Goal: Find specific page/section: Find specific page/section

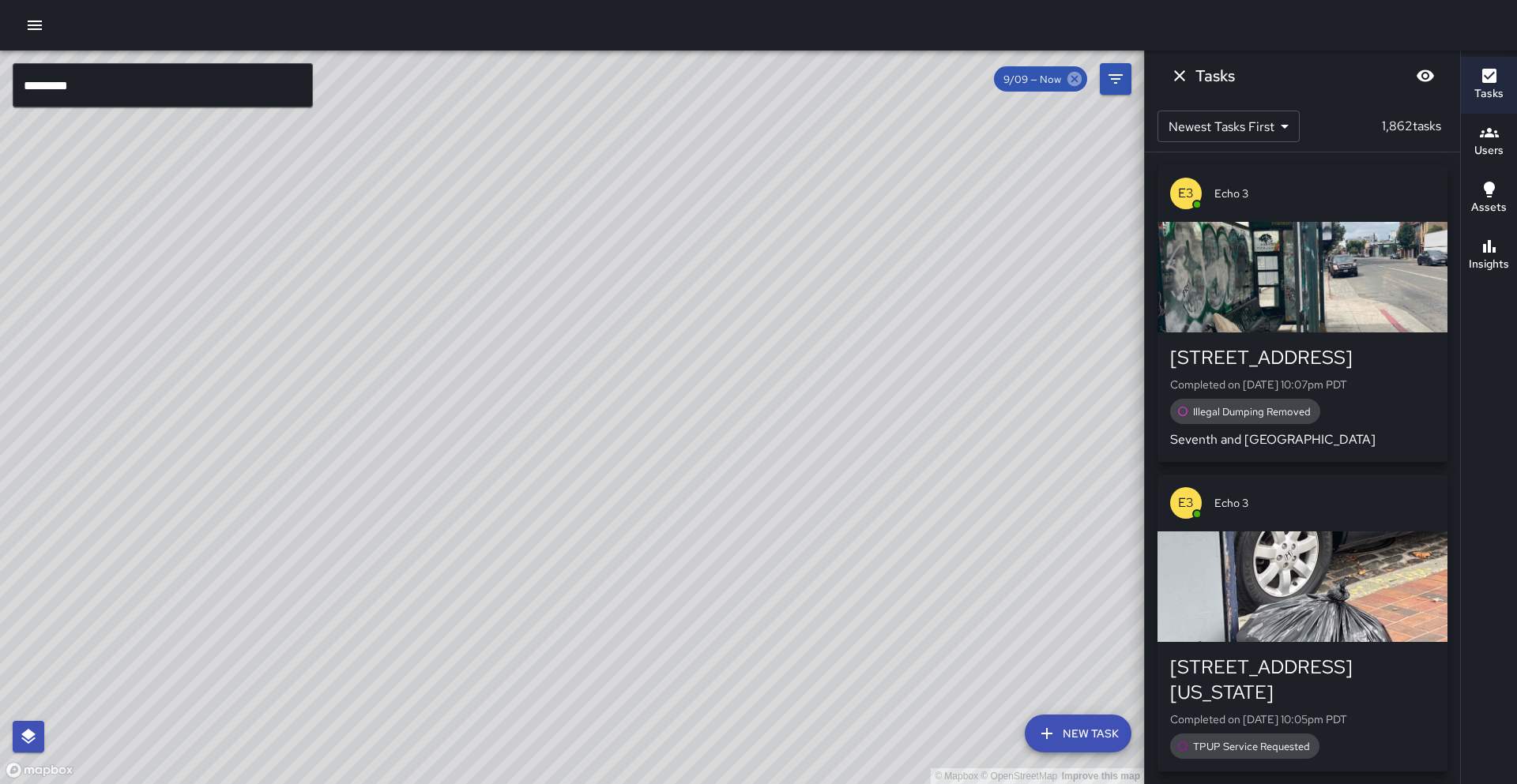
click at [1077, 77] on icon at bounding box center [1074, 79] width 14 height 14
click at [230, 94] on input "*********" at bounding box center [163, 85] width 300 height 45
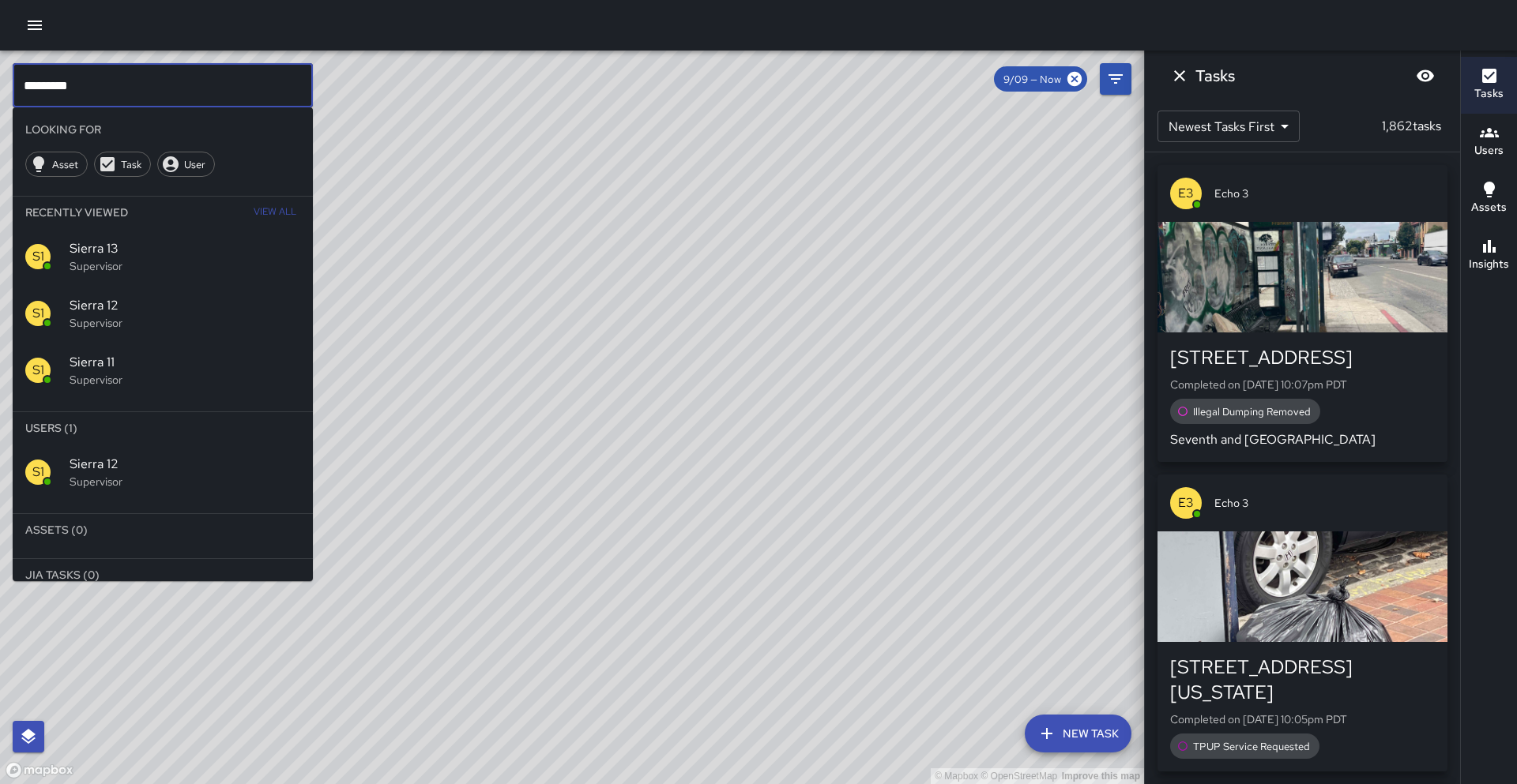
click at [230, 316] on p "Supervisor" at bounding box center [184, 323] width 231 height 16
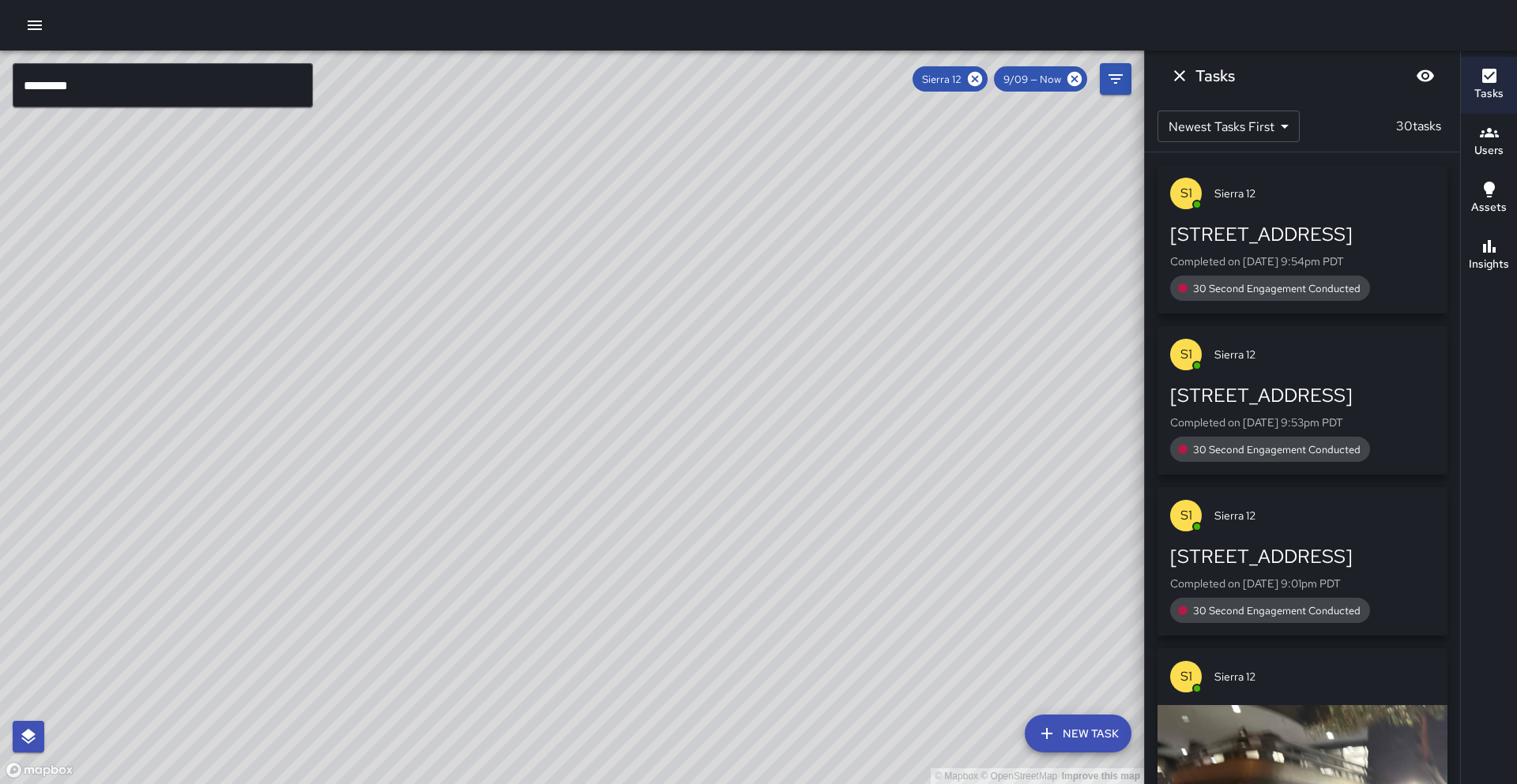
drag, startPoint x: 732, startPoint y: 373, endPoint x: 691, endPoint y: 373, distance: 41.0
click at [691, 373] on div "© Mapbox © OpenStreetMap Improve this map" at bounding box center [572, 417] width 1144 height 734
drag, startPoint x: 802, startPoint y: 364, endPoint x: 605, endPoint y: 368, distance: 197.0
click at [605, 368] on div "© Mapbox © OpenStreetMap Improve this map" at bounding box center [572, 417] width 1144 height 734
drag, startPoint x: 763, startPoint y: 372, endPoint x: 569, endPoint y: 360, distance: 194.4
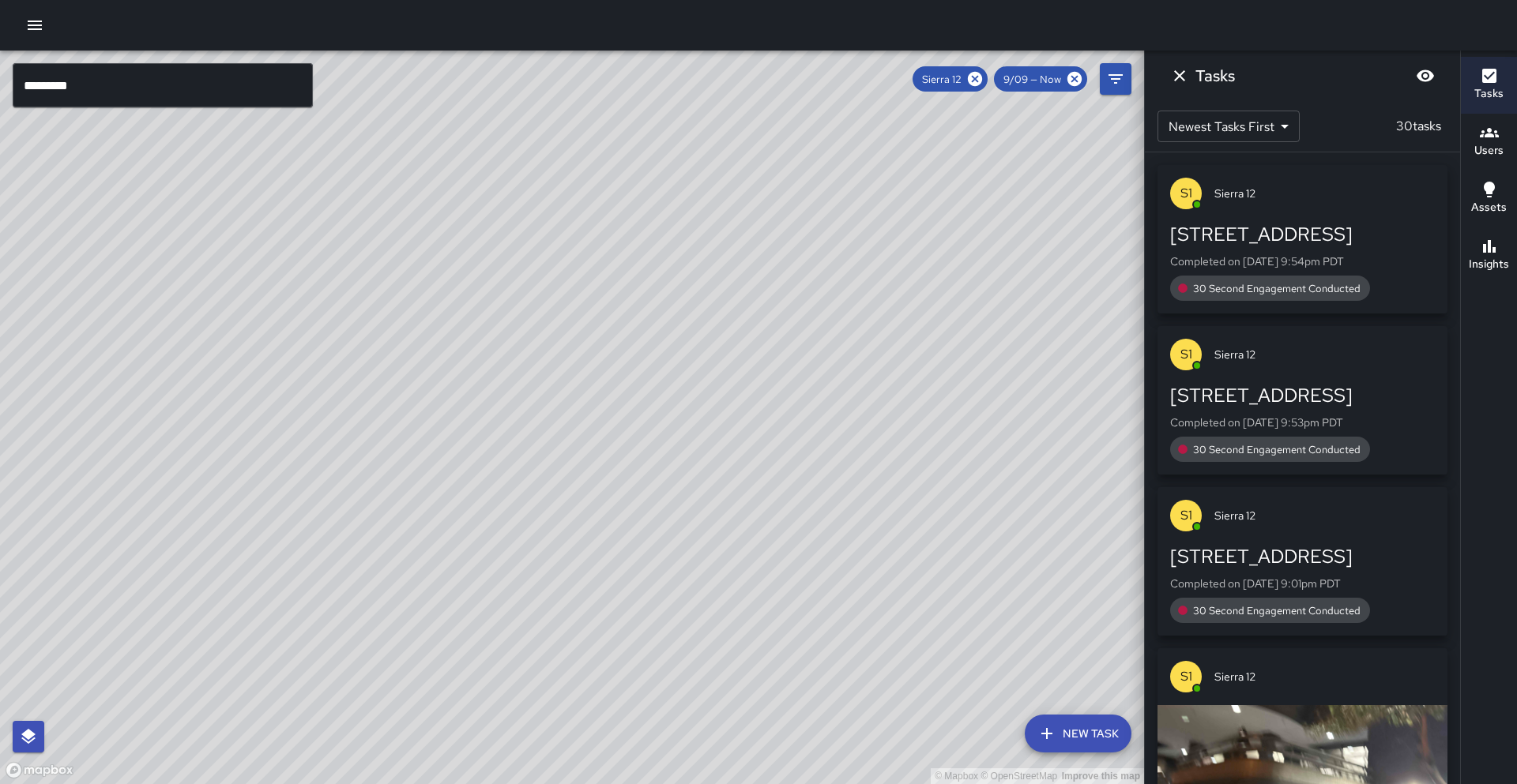
click at [569, 360] on div "© Mapbox © OpenStreetMap Improve this map" at bounding box center [572, 417] width 1144 height 734
drag, startPoint x: 756, startPoint y: 466, endPoint x: 667, endPoint y: 427, distance: 97.2
click at [667, 428] on div "© Mapbox © OpenStreetMap Improve this map" at bounding box center [572, 417] width 1144 height 734
drag, startPoint x: 733, startPoint y: 449, endPoint x: 586, endPoint y: 332, distance: 187.9
click at [586, 333] on div "© Mapbox © OpenStreetMap Improve this map" at bounding box center [572, 417] width 1144 height 734
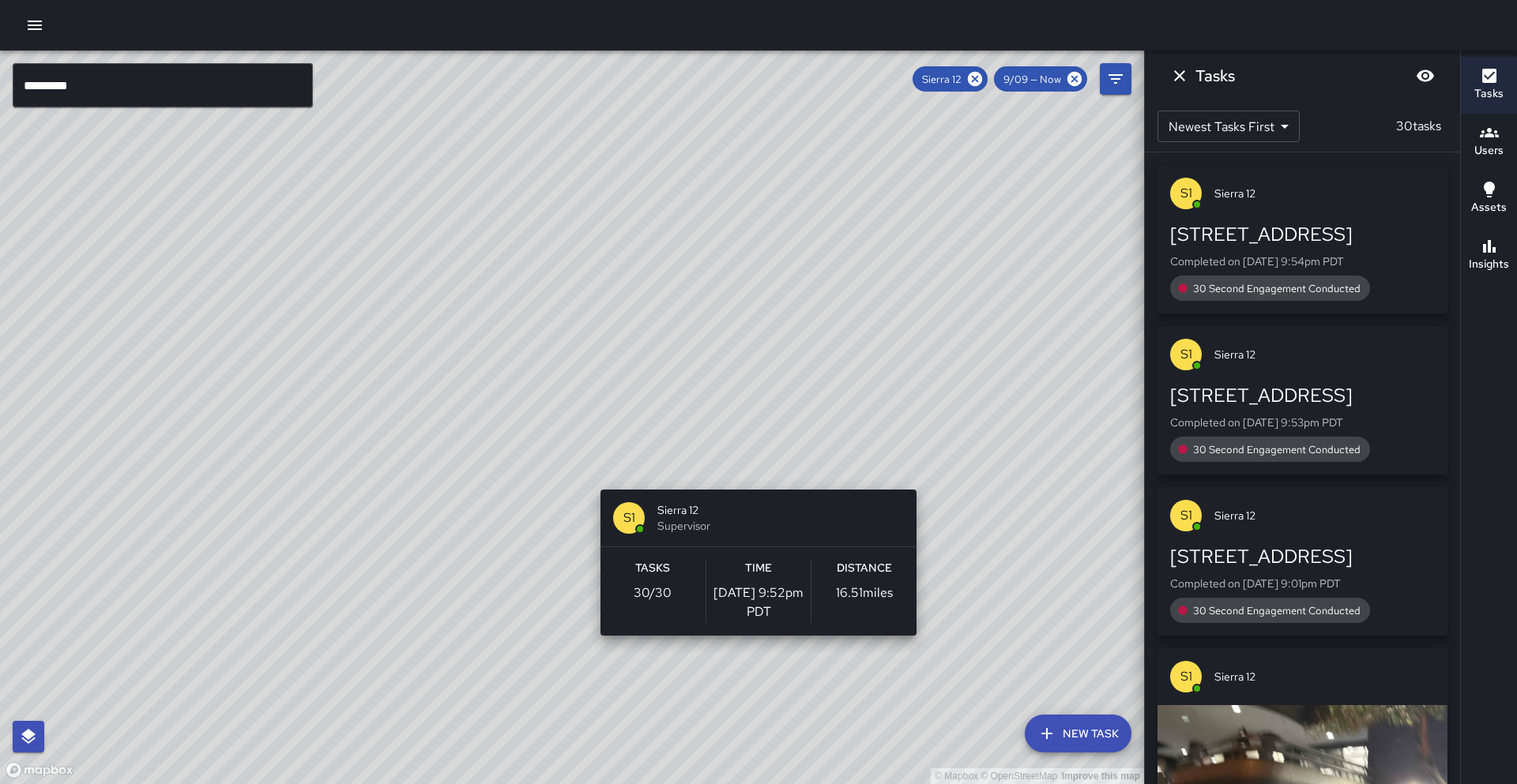
click at [752, 480] on div "© Mapbox © OpenStreetMap Improve this map S1 Sierra 12 Supervisor Tasks 30 / 30…" at bounding box center [572, 417] width 1144 height 734
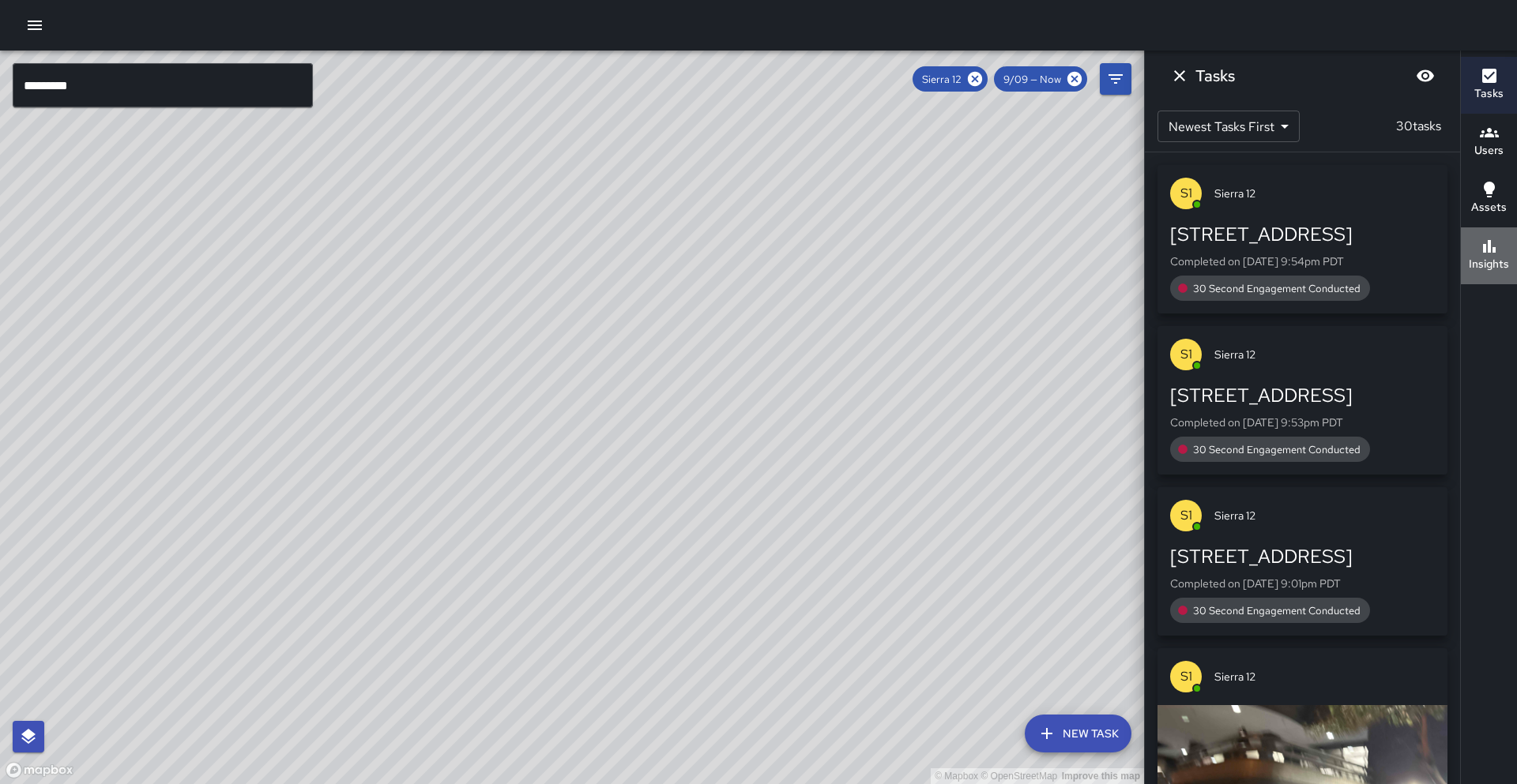
click at [1494, 234] on button "Insights" at bounding box center [1488, 256] width 56 height 57
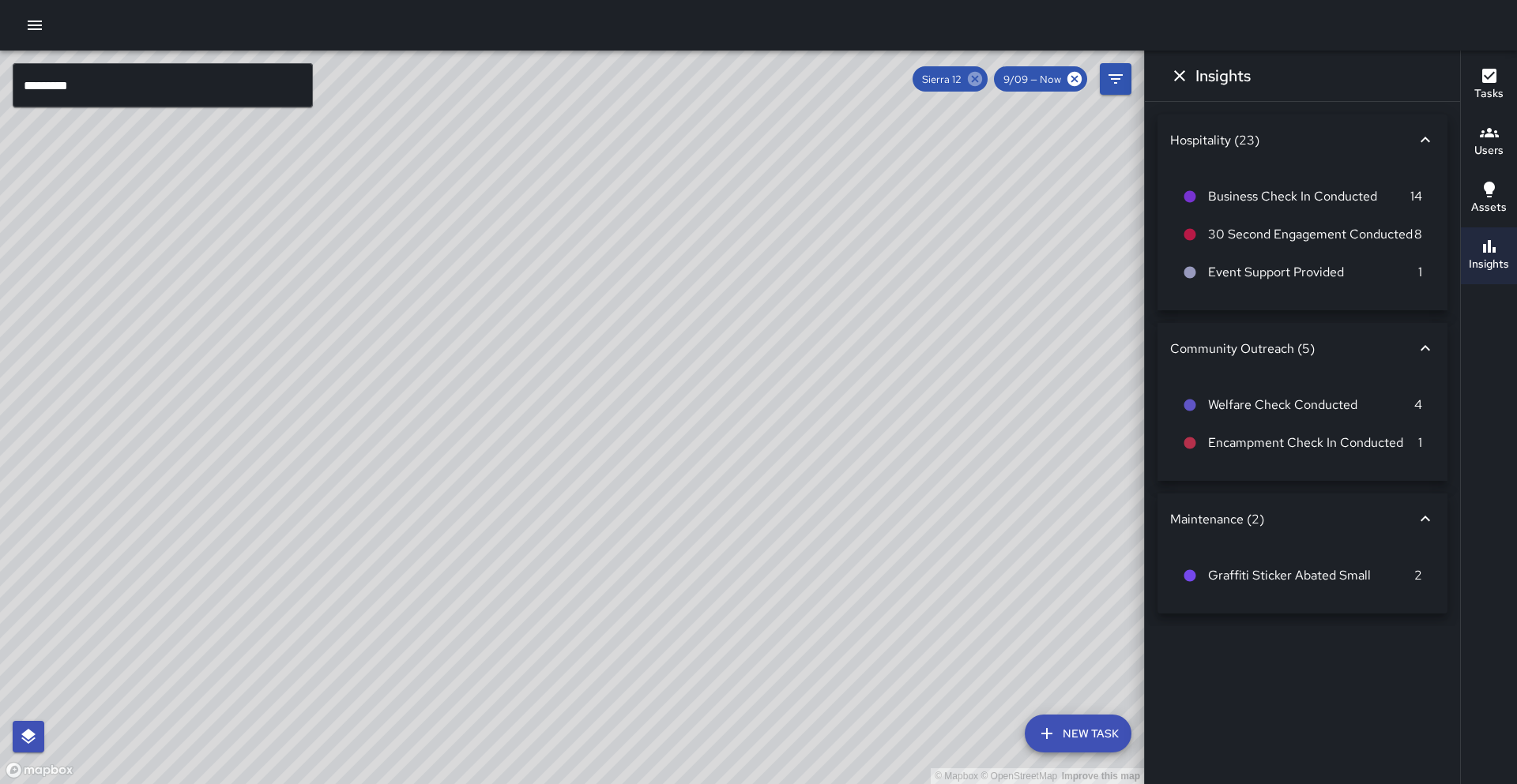
click at [977, 82] on icon at bounding box center [974, 79] width 14 height 14
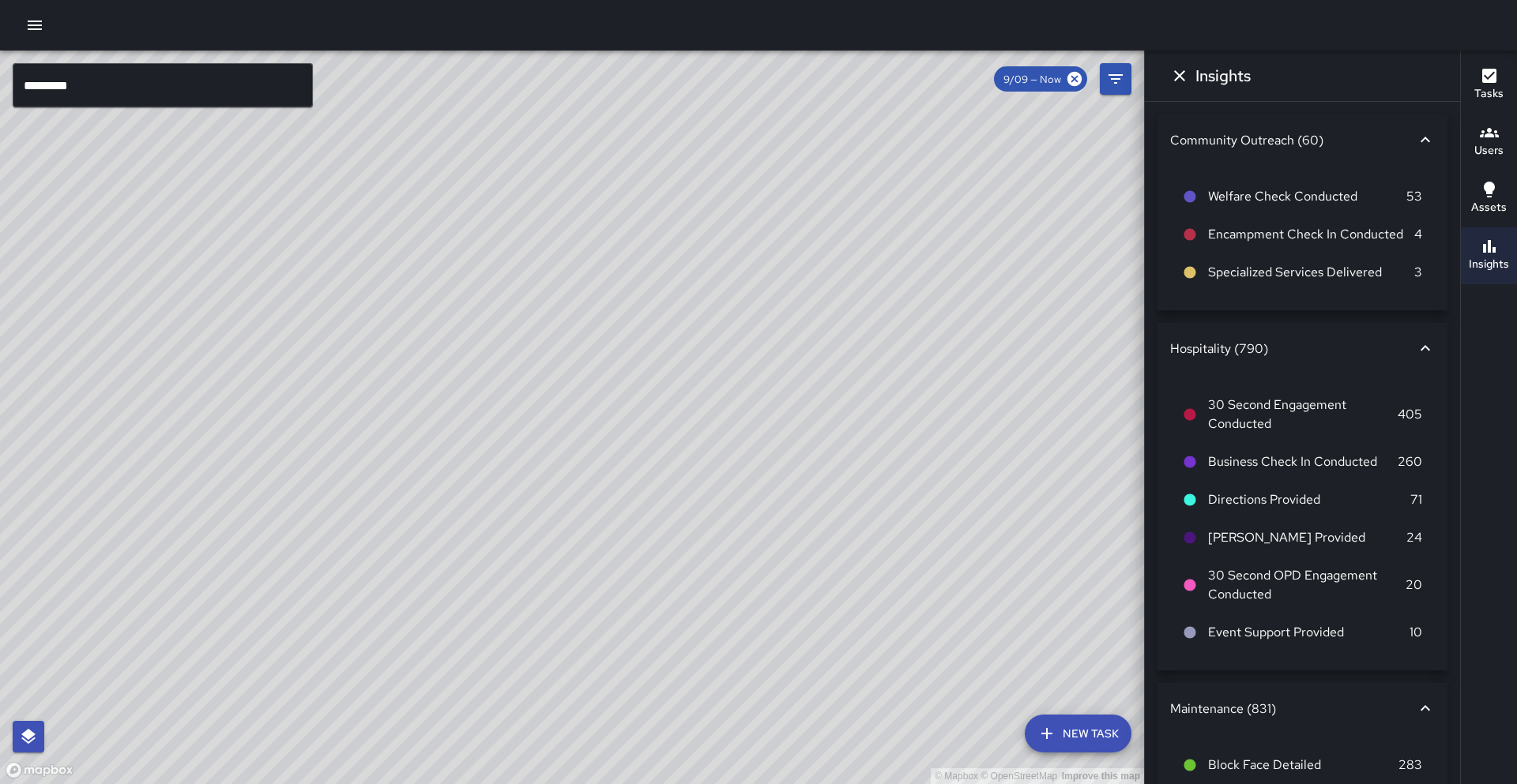
click at [124, 82] on input "*********" at bounding box center [163, 85] width 300 height 45
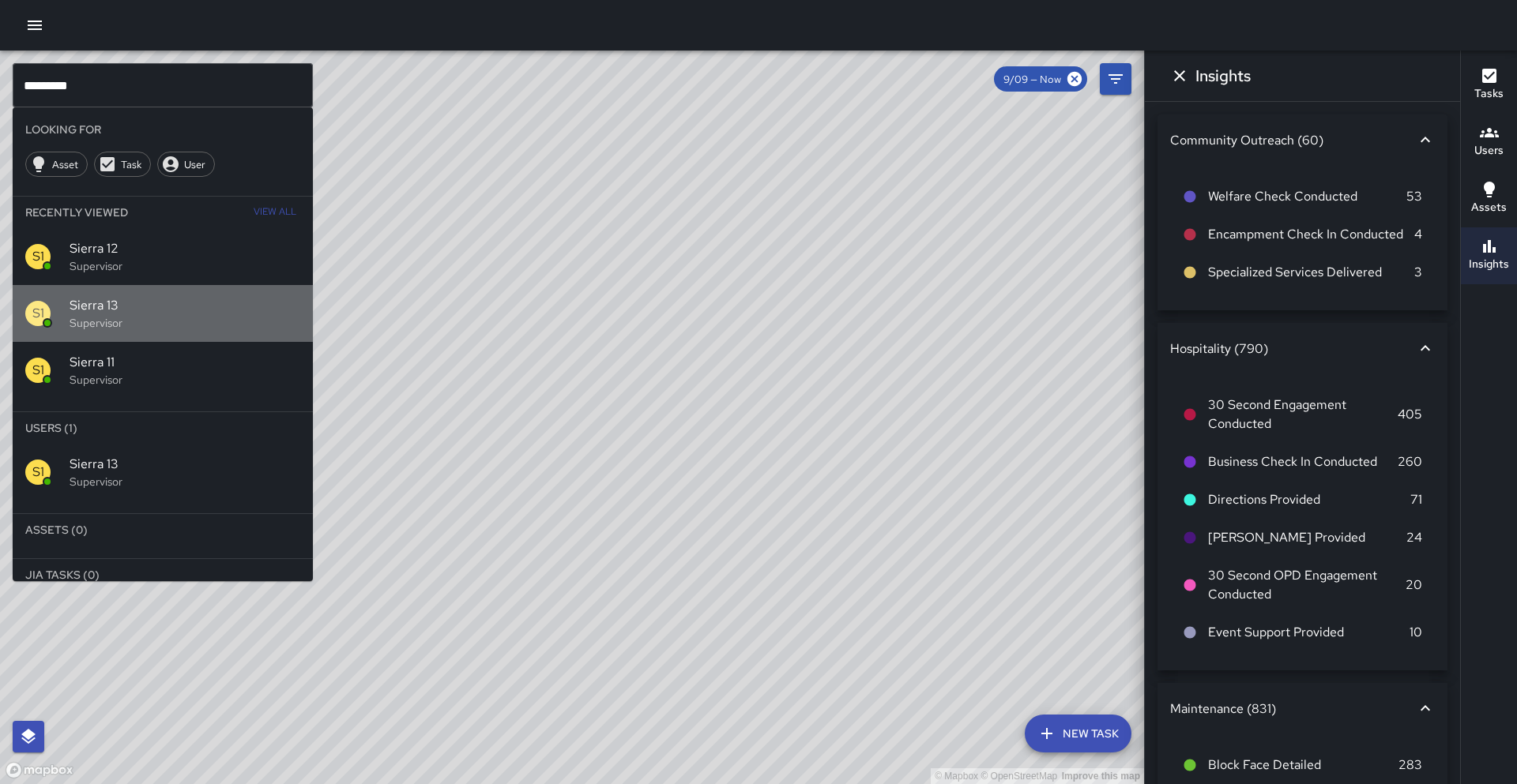
click at [185, 318] on p "Supervisor" at bounding box center [184, 323] width 231 height 16
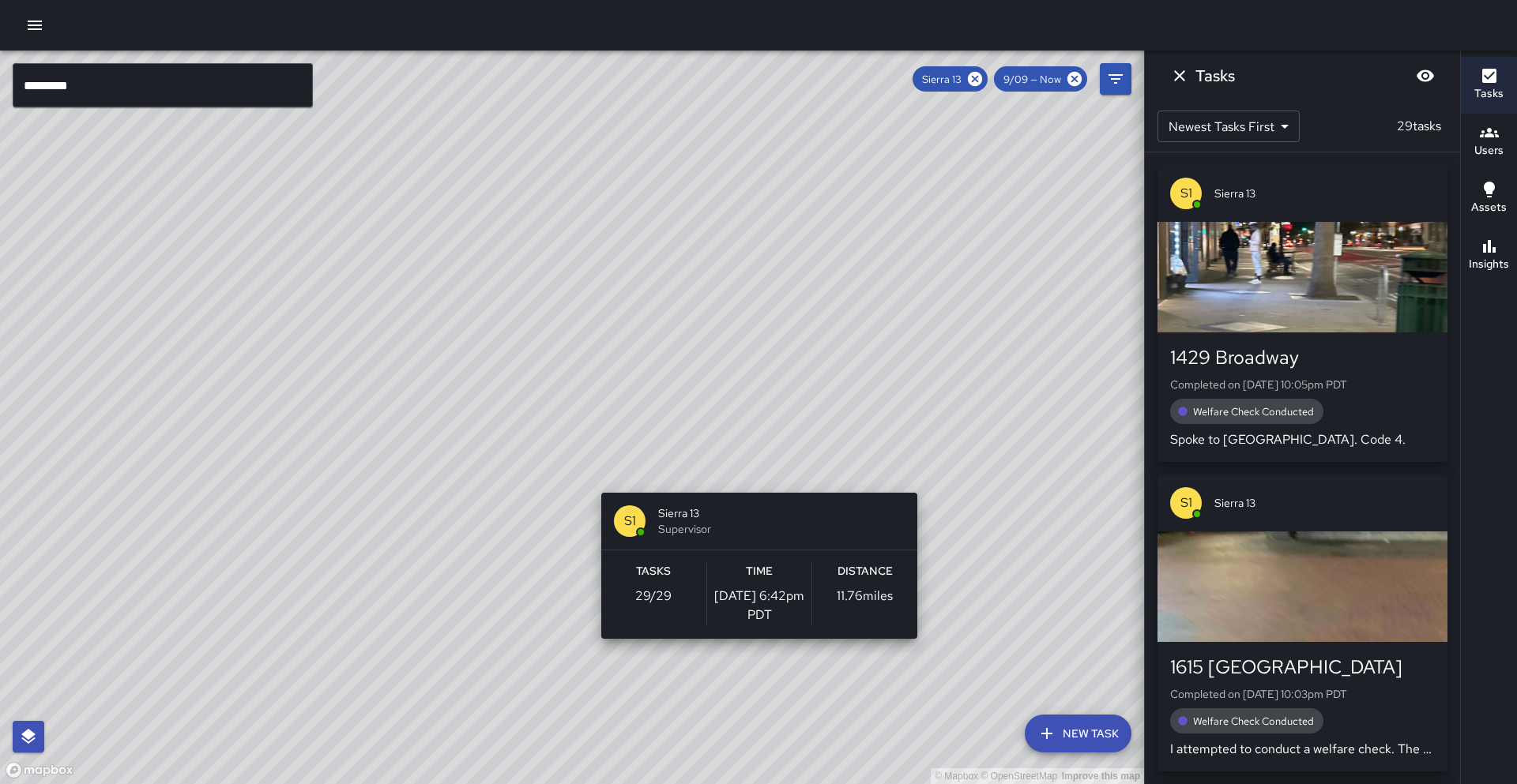
click at [753, 484] on div "© Mapbox © OpenStreetMap Improve this map S1 Sierra 13 Supervisor Tasks 29 / 29…" at bounding box center [572, 417] width 1144 height 734
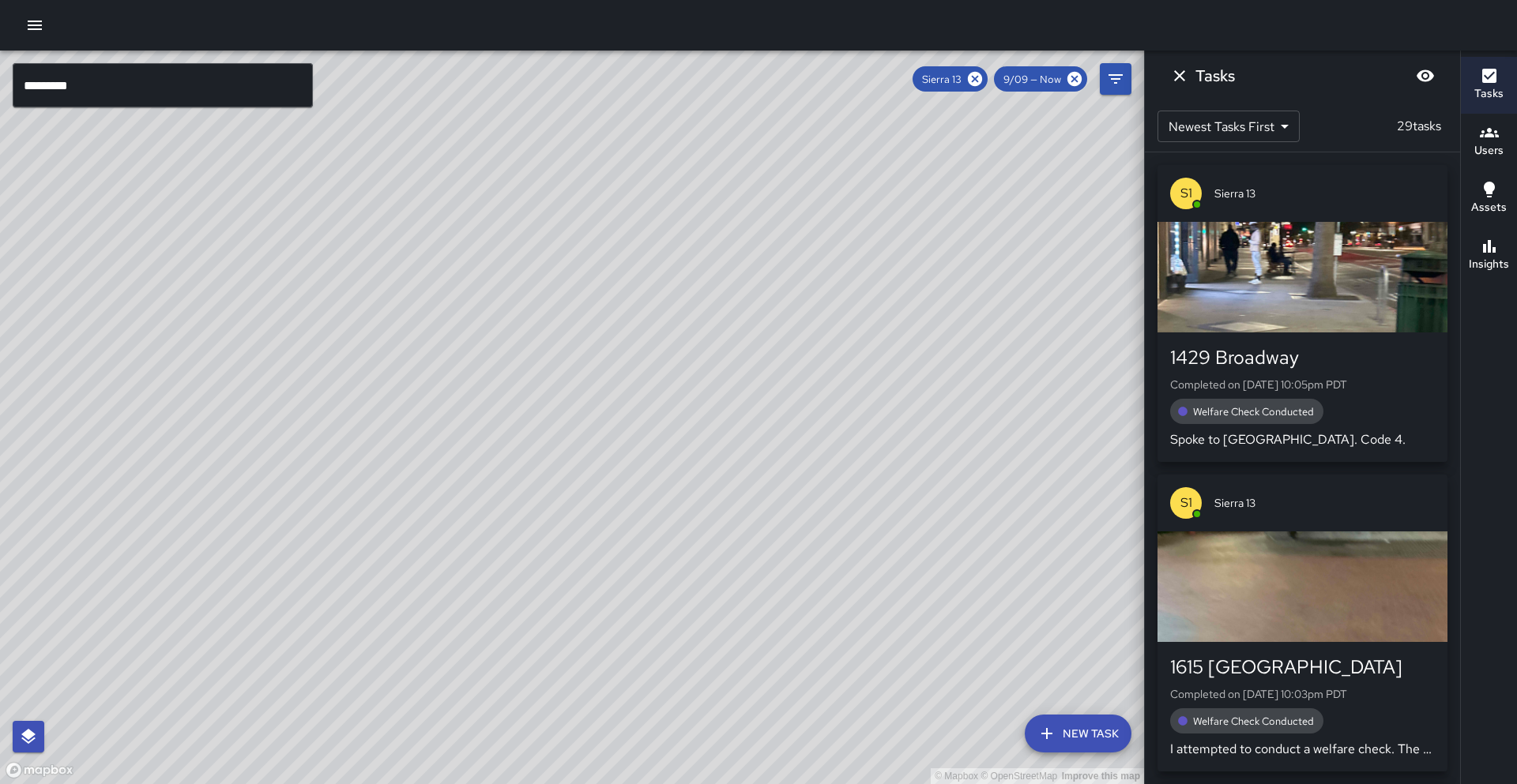
click at [1508, 239] on button "Insights" at bounding box center [1488, 256] width 56 height 57
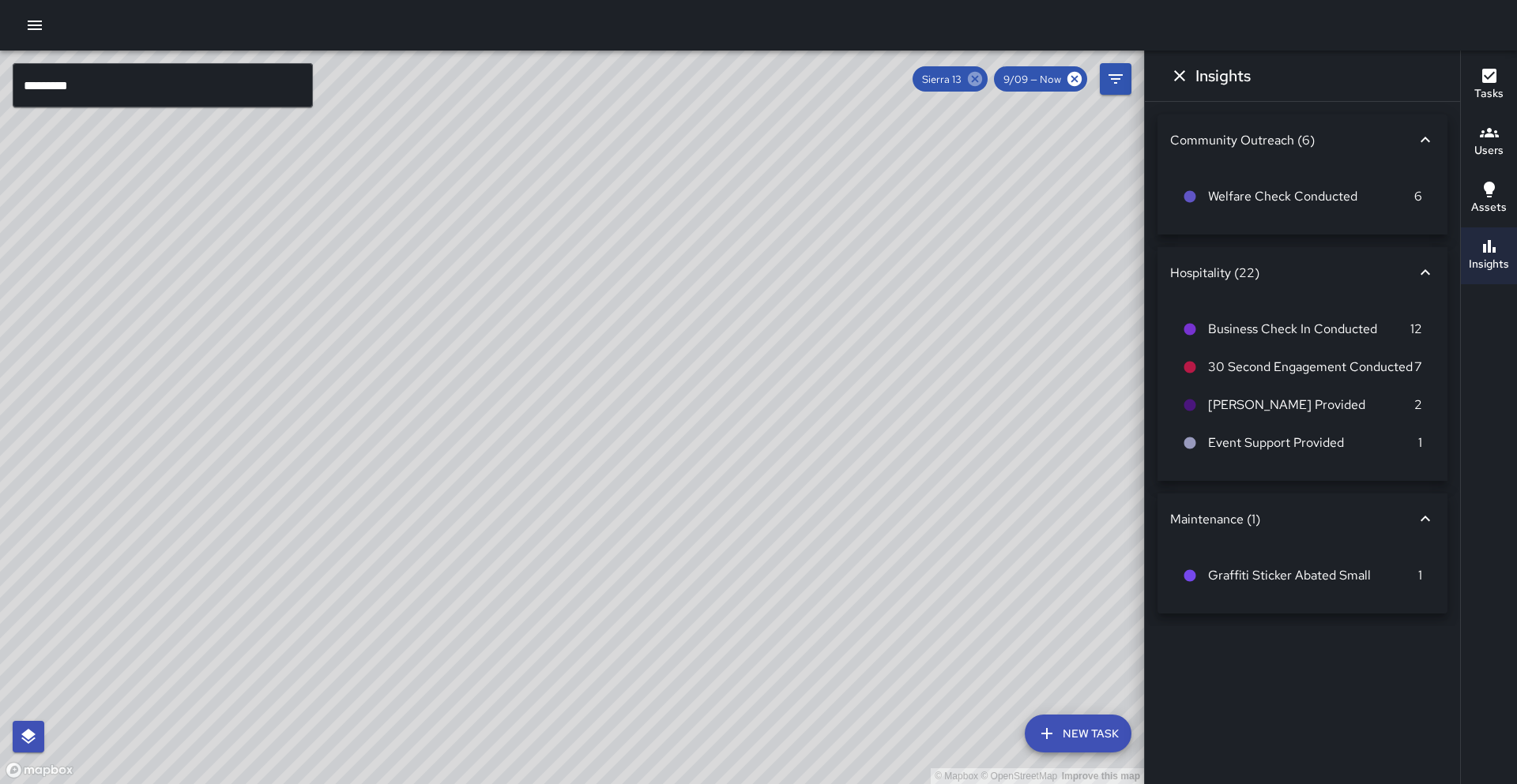
click at [977, 80] on icon at bounding box center [975, 79] width 17 height 17
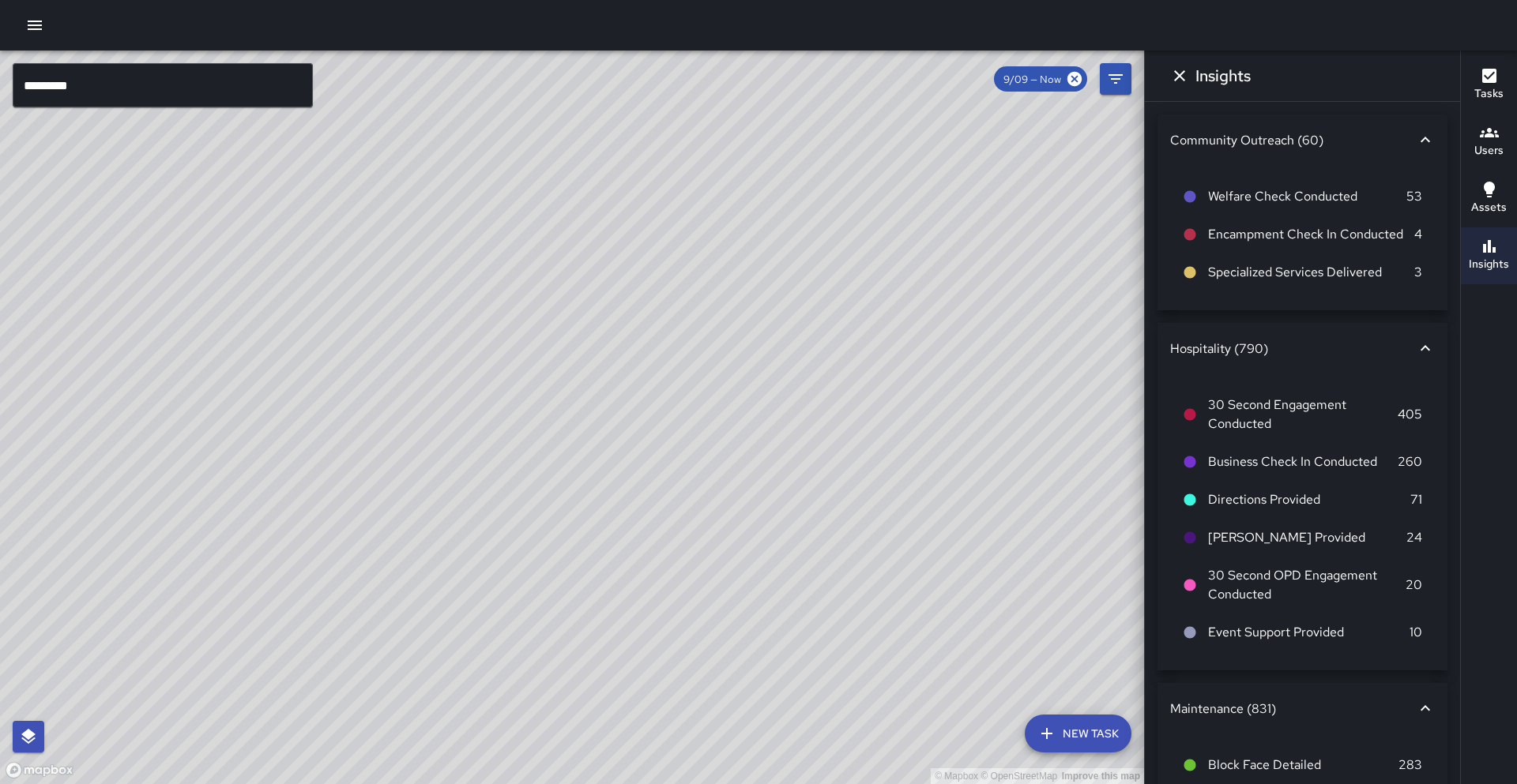
click at [151, 81] on input "*********" at bounding box center [163, 85] width 300 height 45
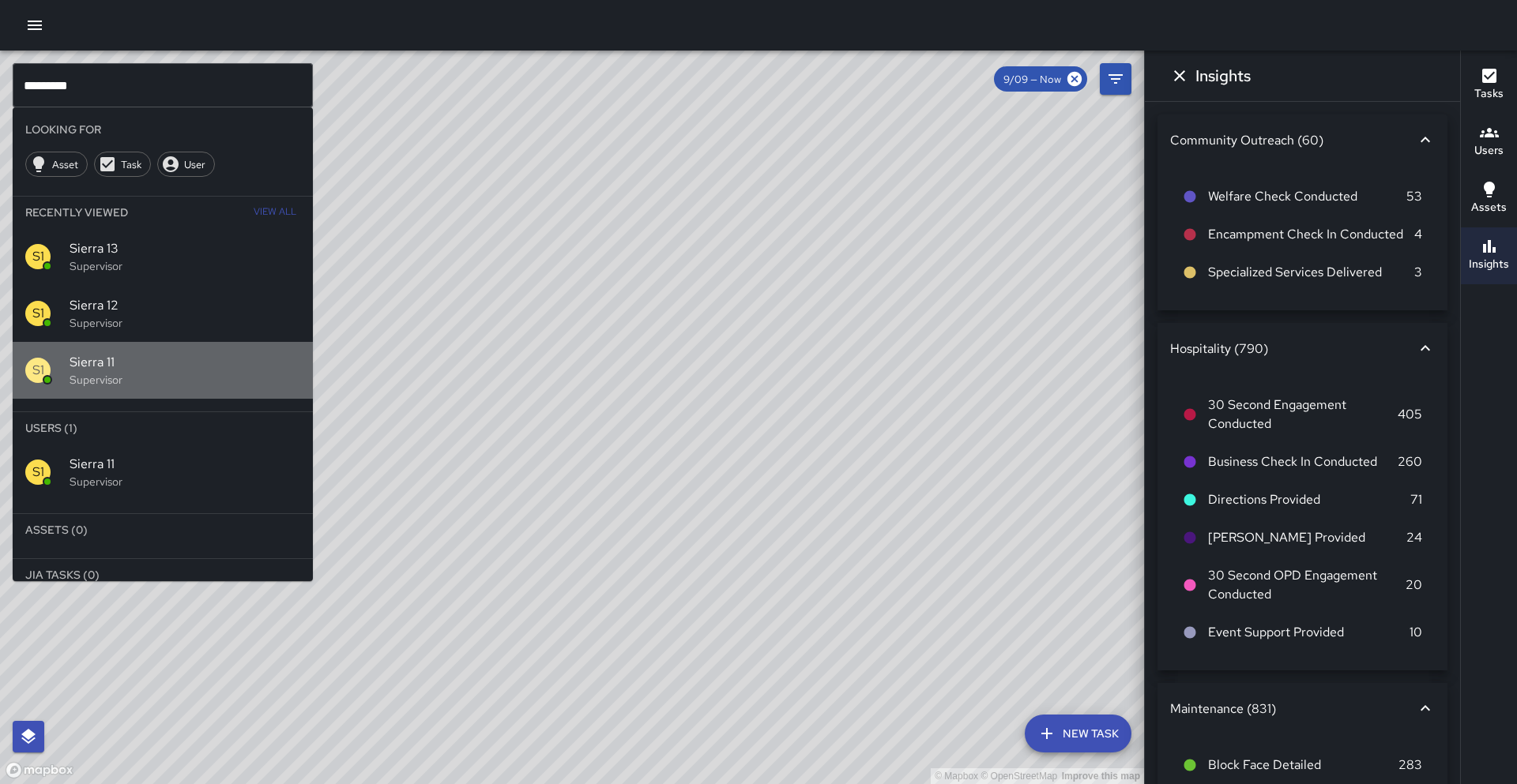
click at [147, 373] on p "Supervisor" at bounding box center [184, 380] width 231 height 16
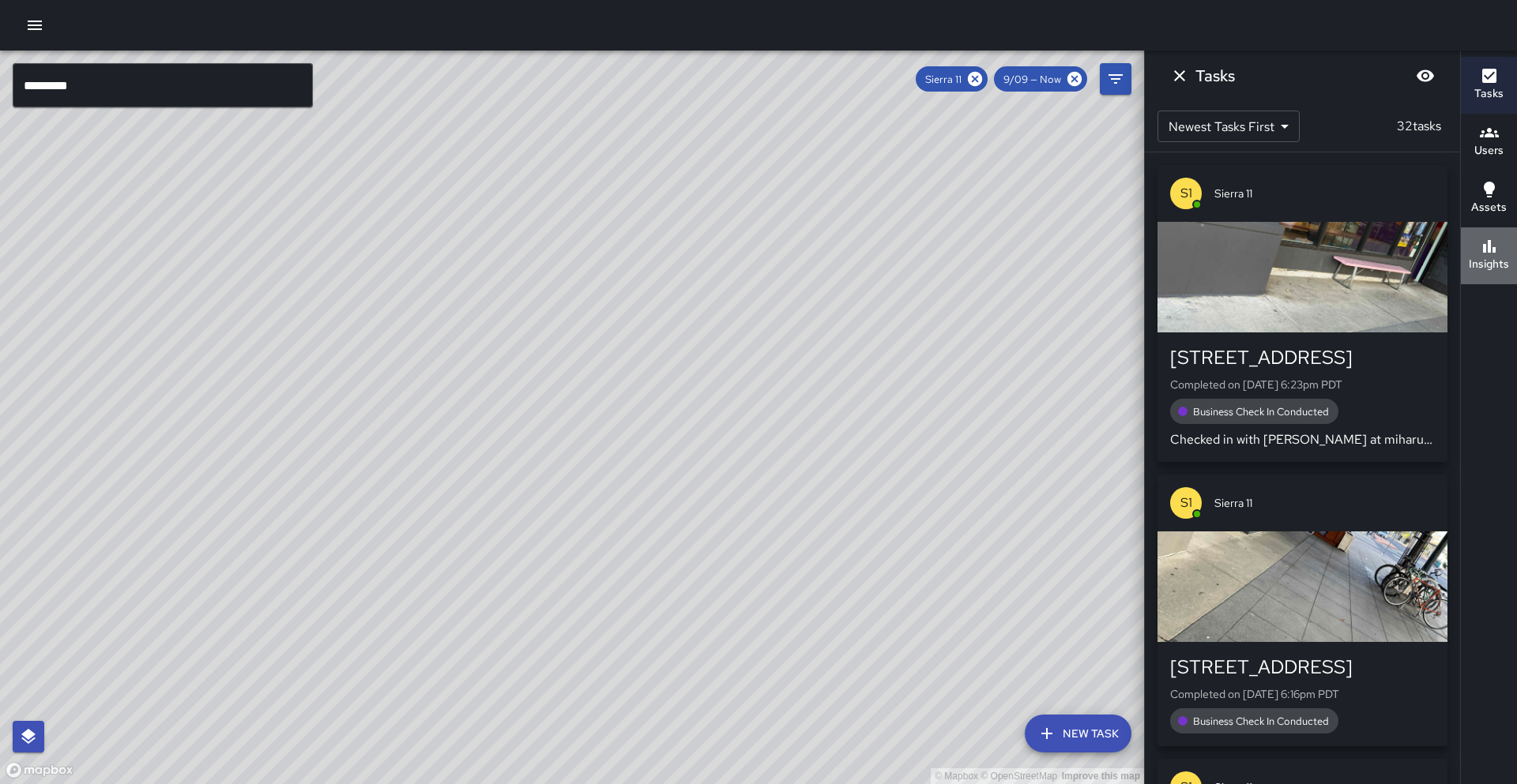
click at [1471, 260] on h6 "Insights" at bounding box center [1488, 264] width 40 height 17
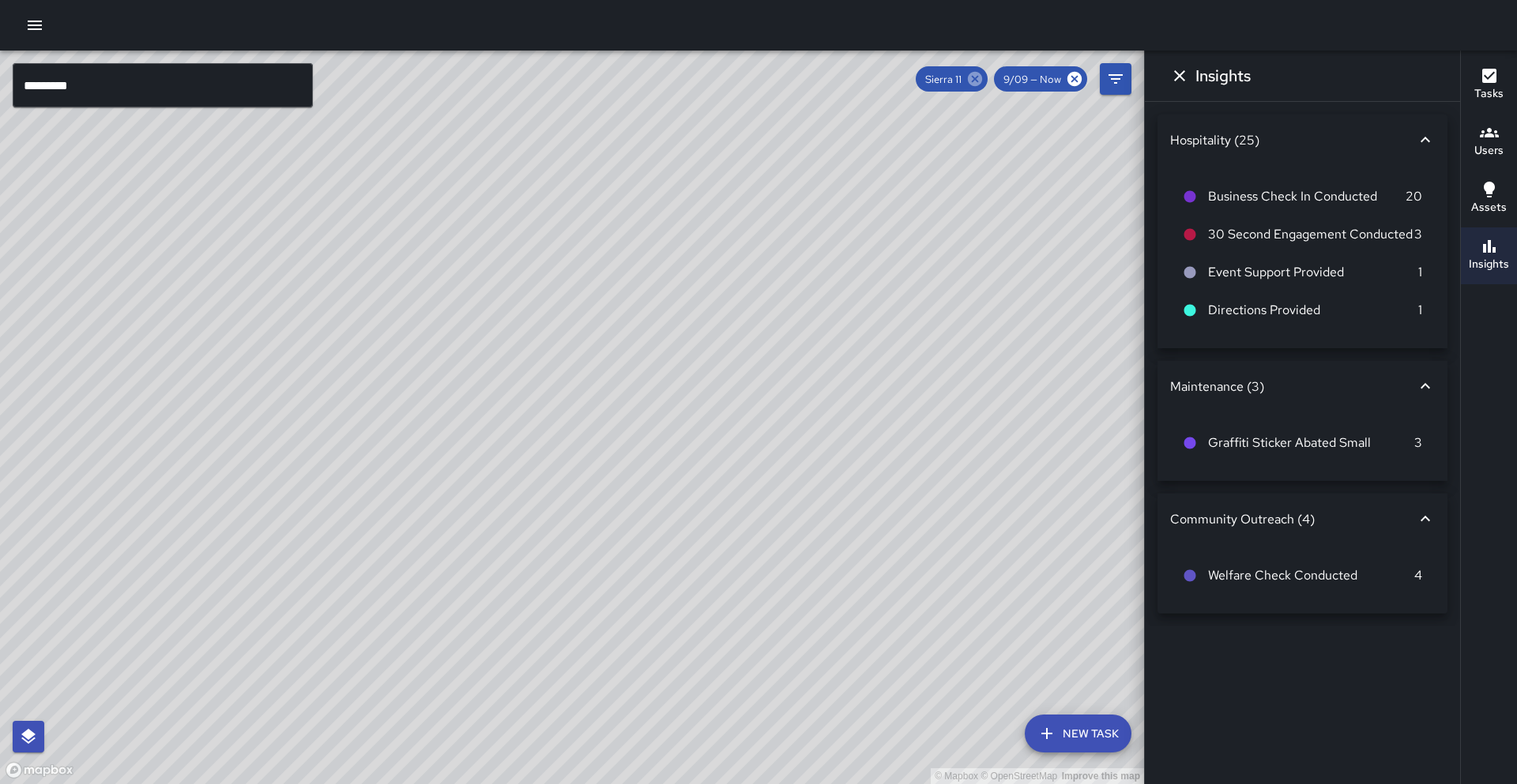
click at [971, 85] on icon at bounding box center [974, 79] width 14 height 14
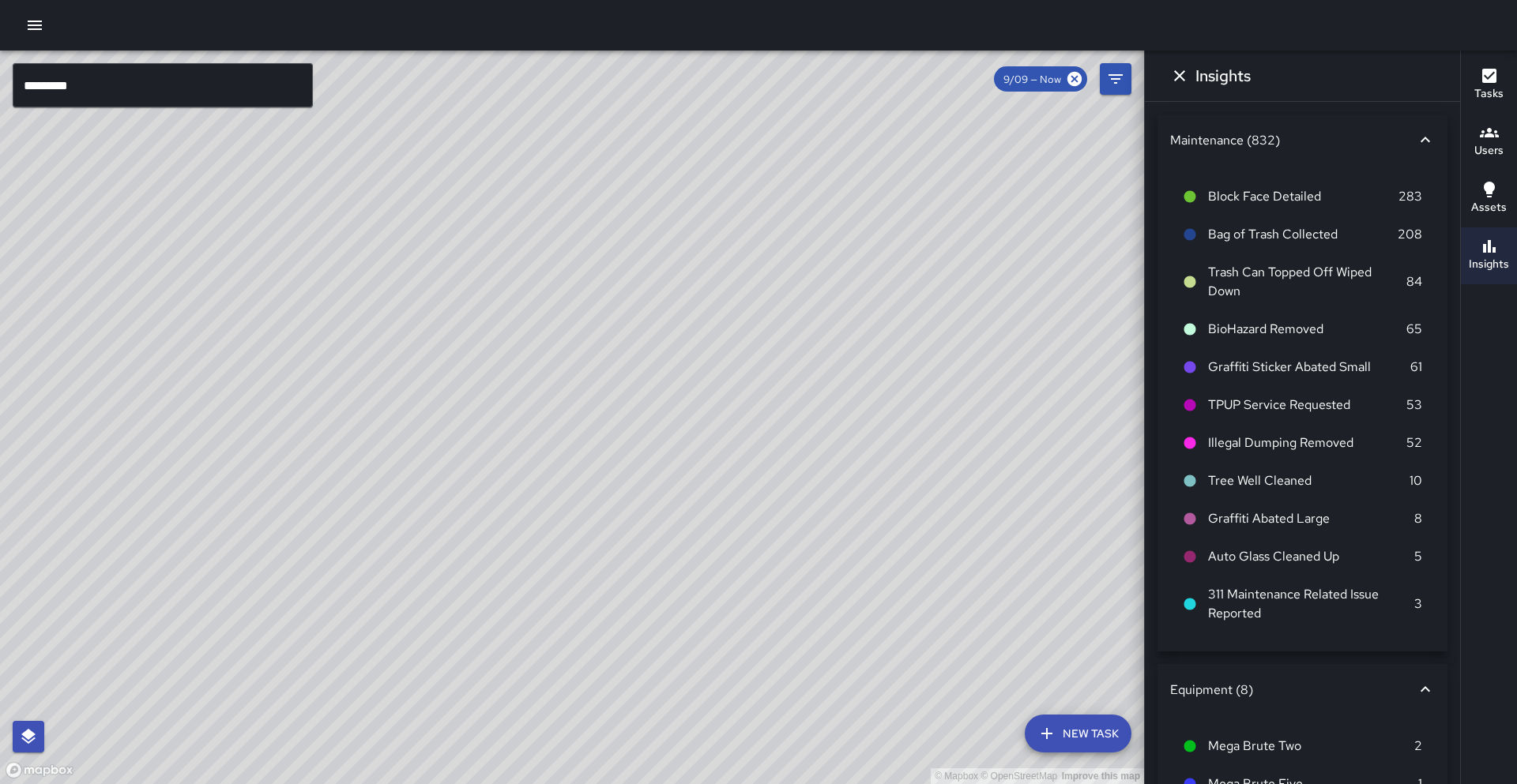
click at [120, 84] on input "*********" at bounding box center [163, 85] width 300 height 45
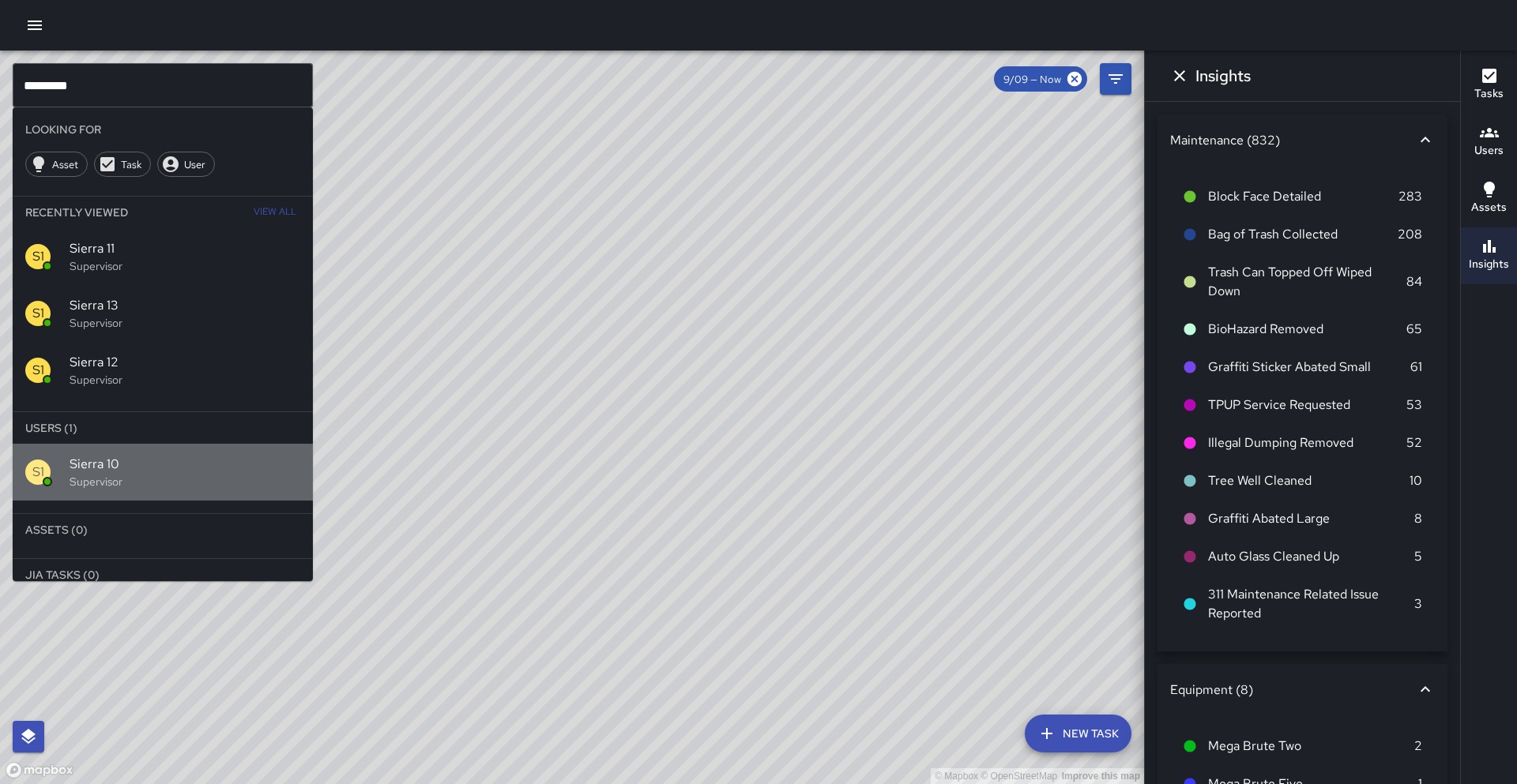
click at [136, 468] on span "Sierra 10" at bounding box center [184, 465] width 231 height 19
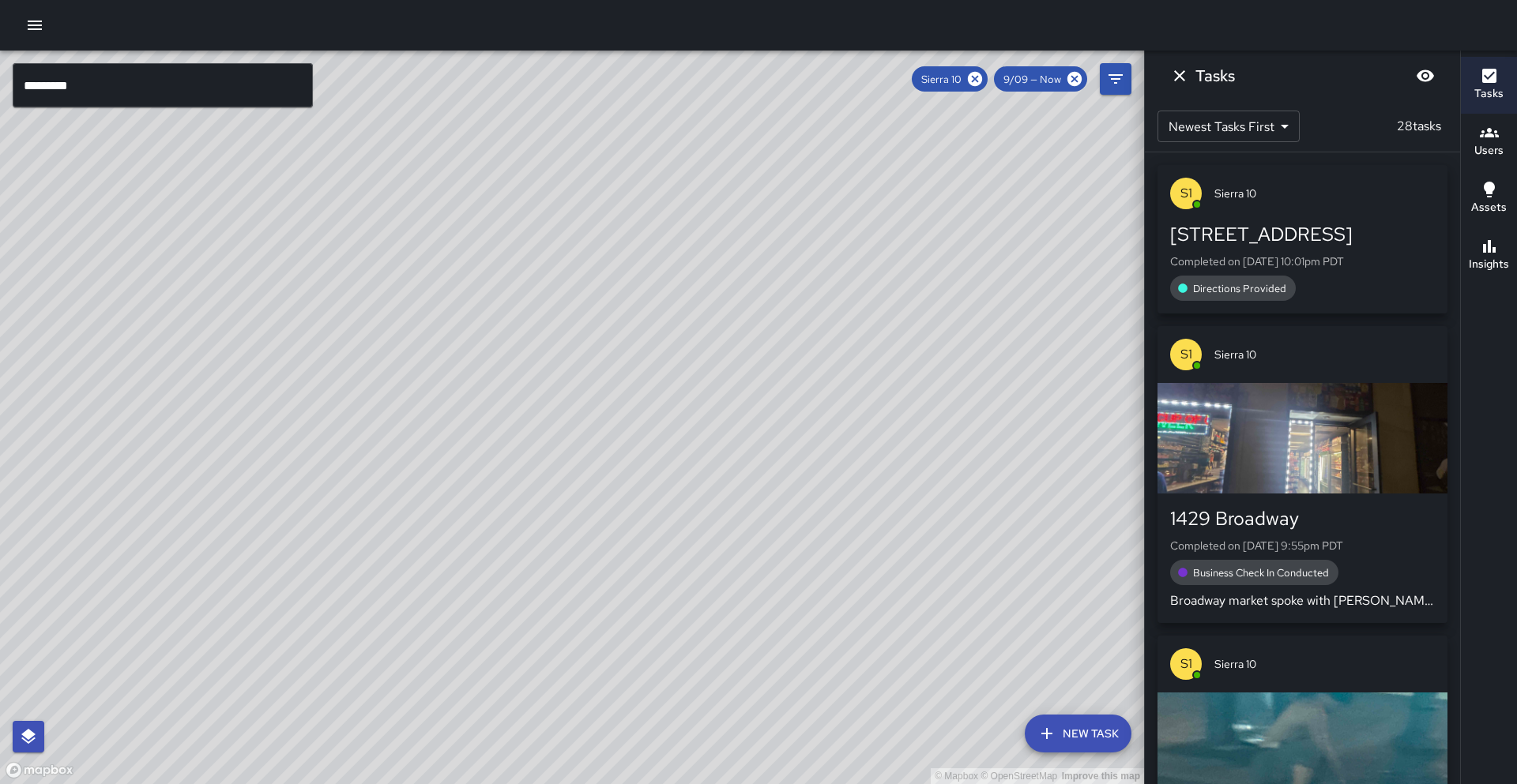
drag, startPoint x: 527, startPoint y: 648, endPoint x: 534, endPoint y: 442, distance: 206.1
click at [534, 442] on div "© Mapbox © OpenStreetMap Improve this map" at bounding box center [572, 417] width 1144 height 734
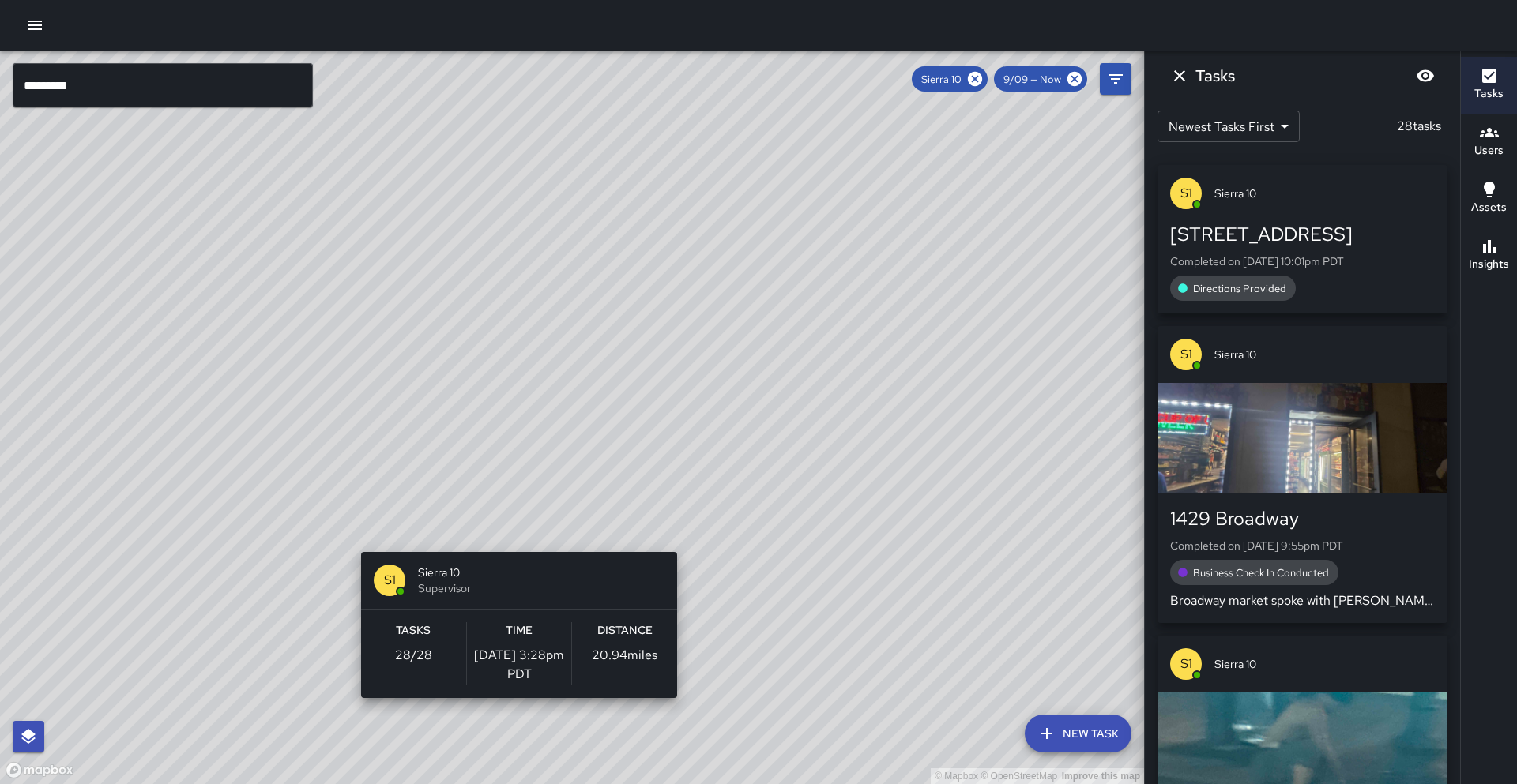
click at [512, 543] on div "© Mapbox © OpenStreetMap Improve this map S1 Sierra 10 Supervisor Tasks 28 / 28…" at bounding box center [572, 417] width 1144 height 734
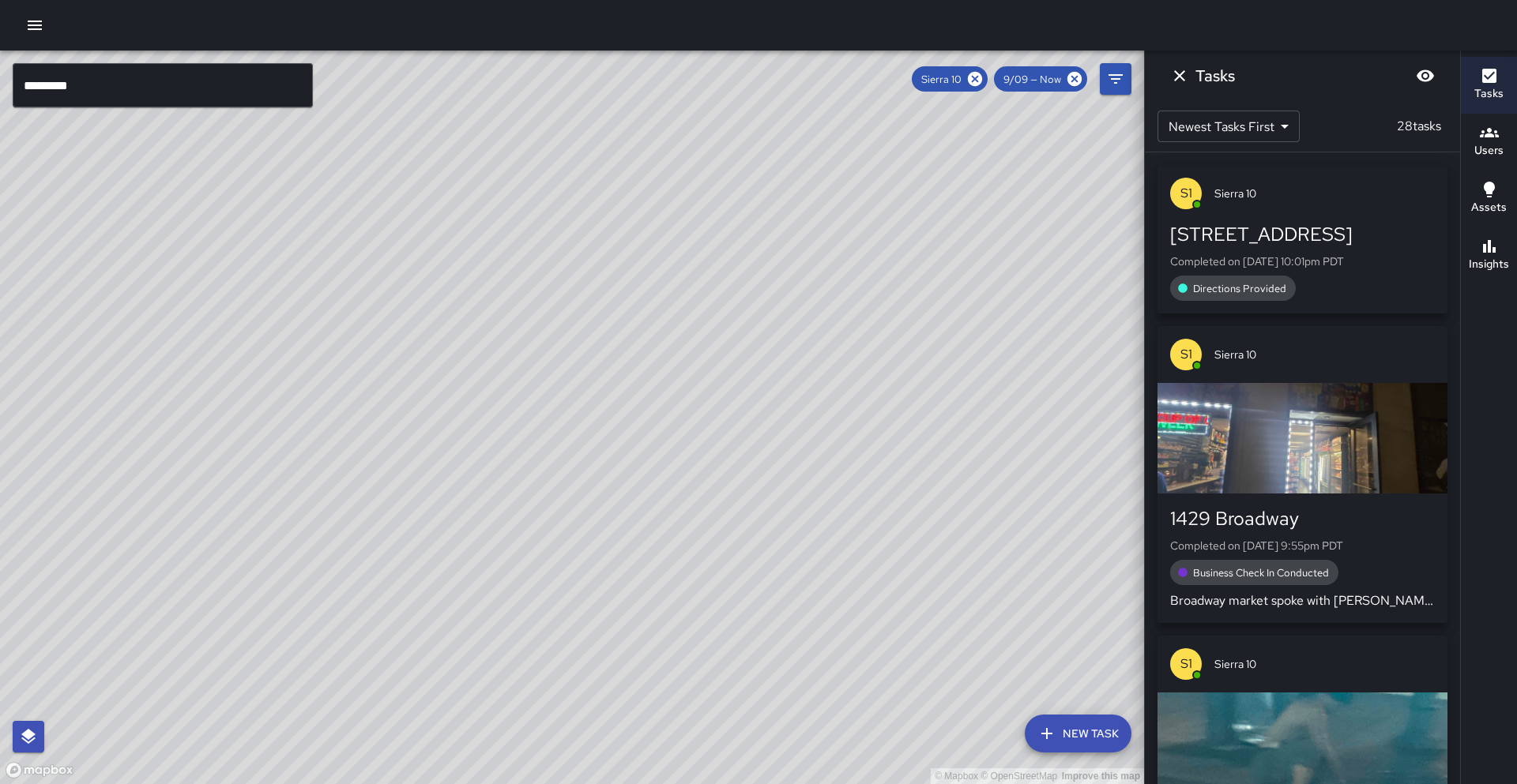
click at [1491, 250] on icon "button" at bounding box center [1489, 246] width 19 height 19
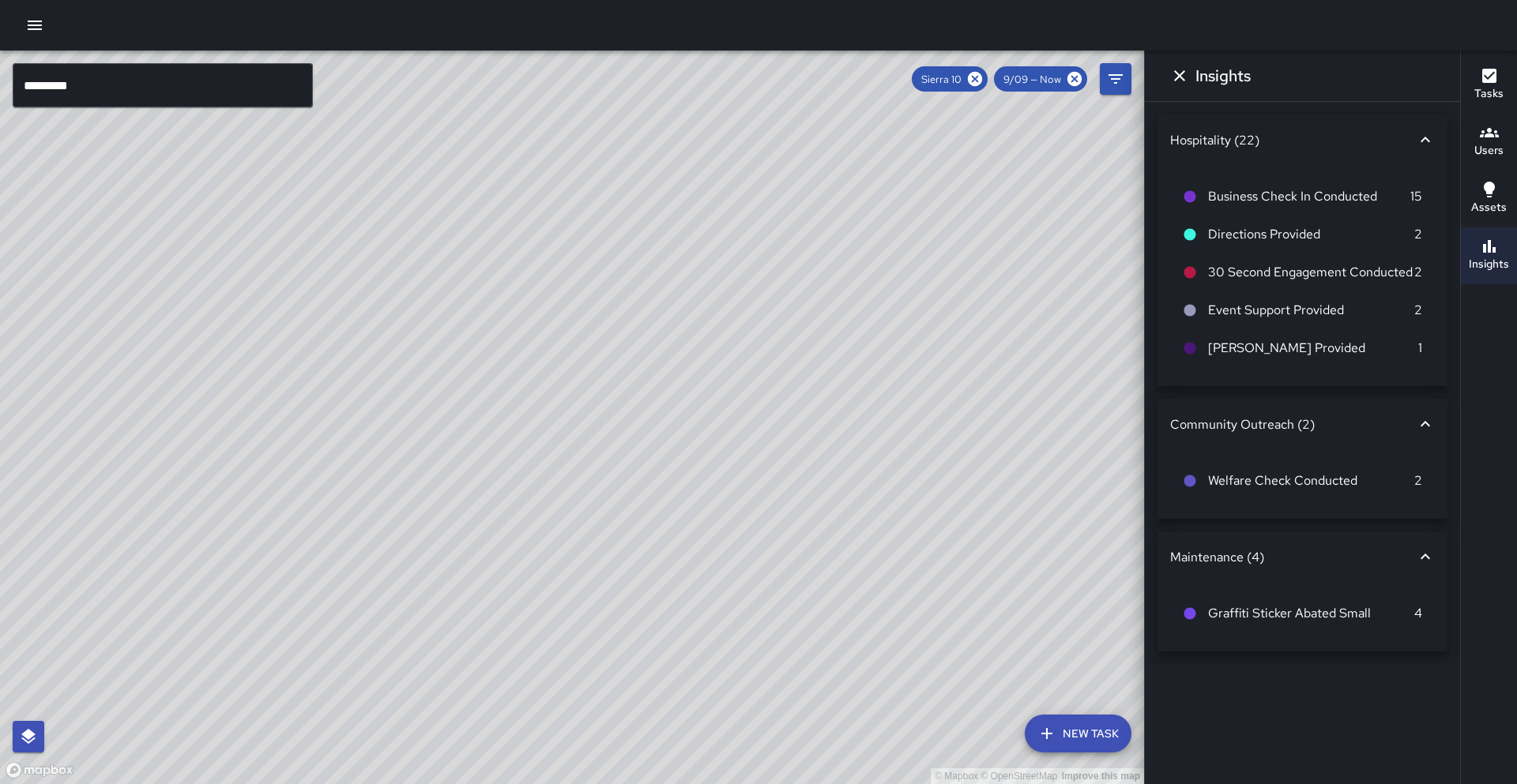
click at [983, 84] on icon at bounding box center [975, 79] width 17 height 17
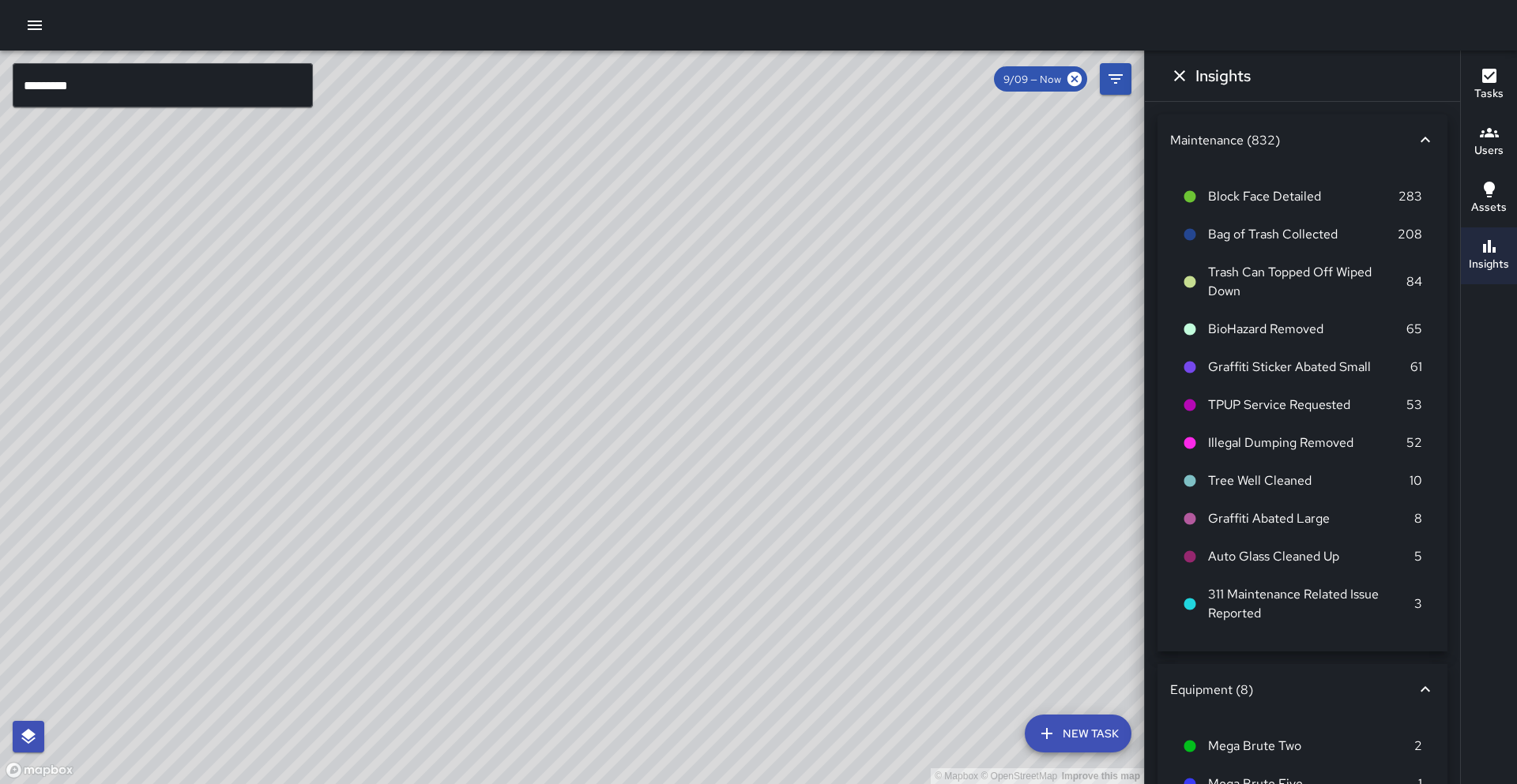
click at [128, 104] on input "*********" at bounding box center [163, 85] width 300 height 45
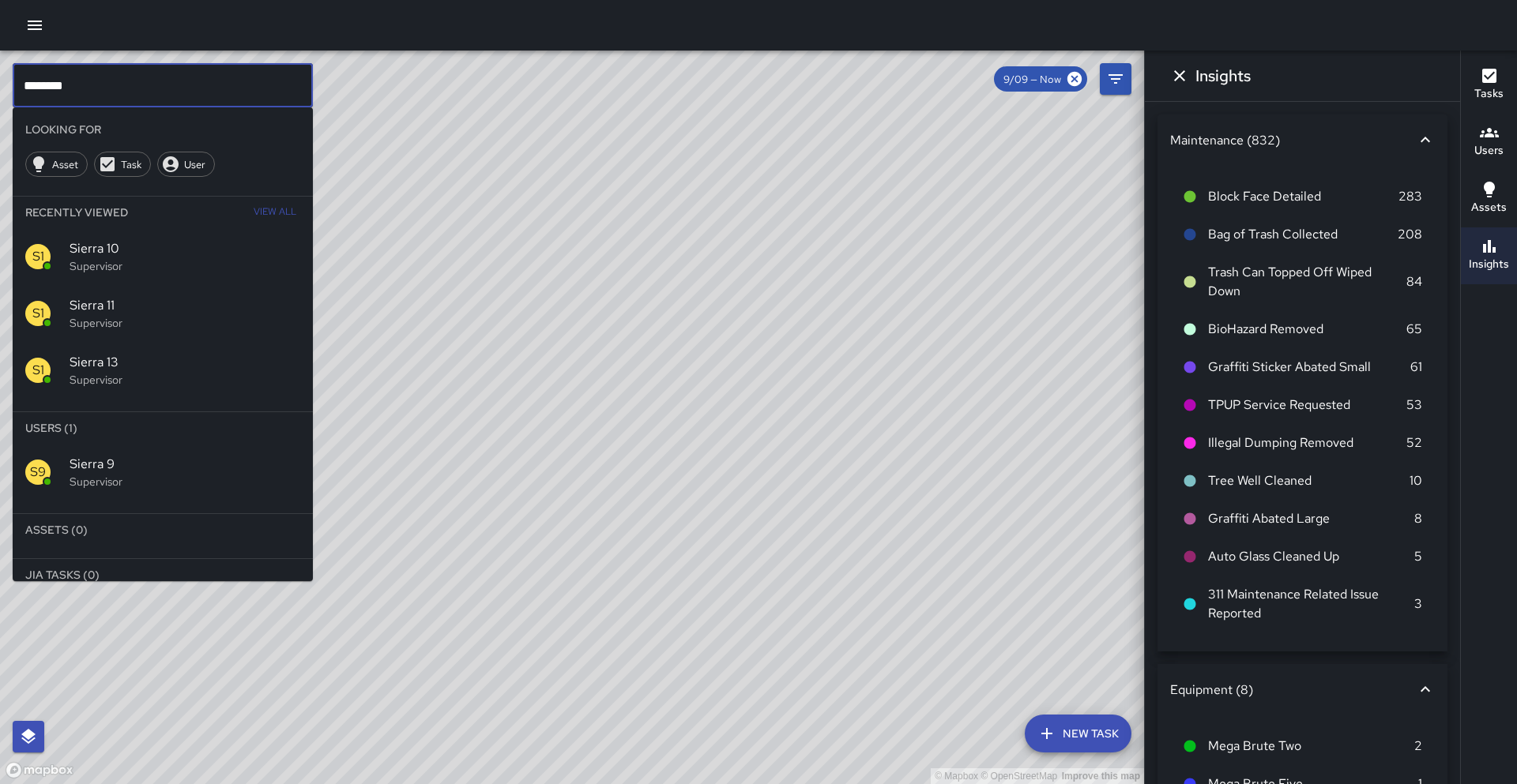
click at [176, 485] on p "Supervisor" at bounding box center [184, 482] width 231 height 16
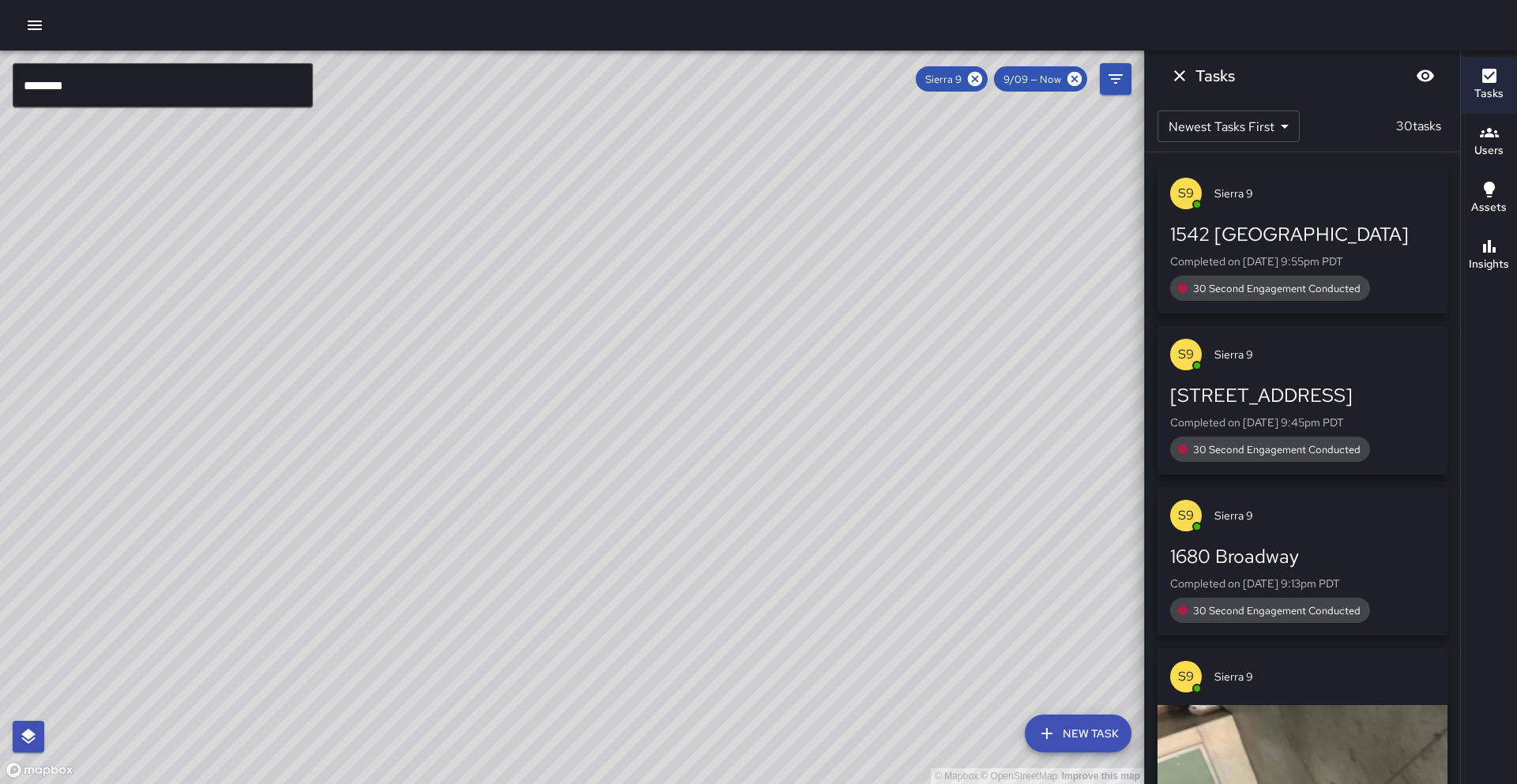
click at [597, 423] on div "© Mapbox © OpenStreetMap Improve this map S9 Sierra 9 Supervisor Tasks 30 / 30 …" at bounding box center [572, 417] width 1144 height 734
click at [1487, 251] on icon "button" at bounding box center [1489, 246] width 19 height 19
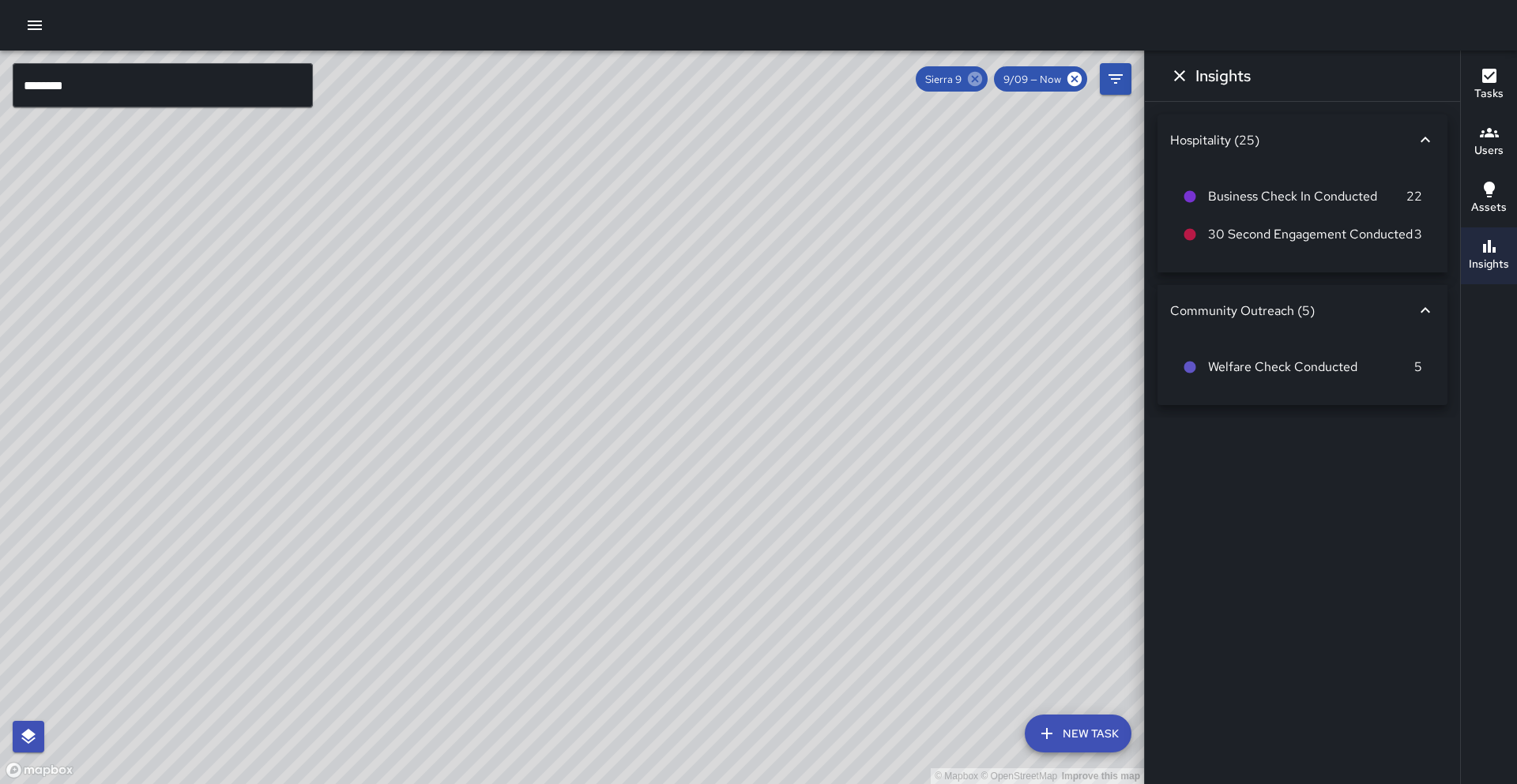
click at [973, 73] on icon at bounding box center [974, 79] width 14 height 14
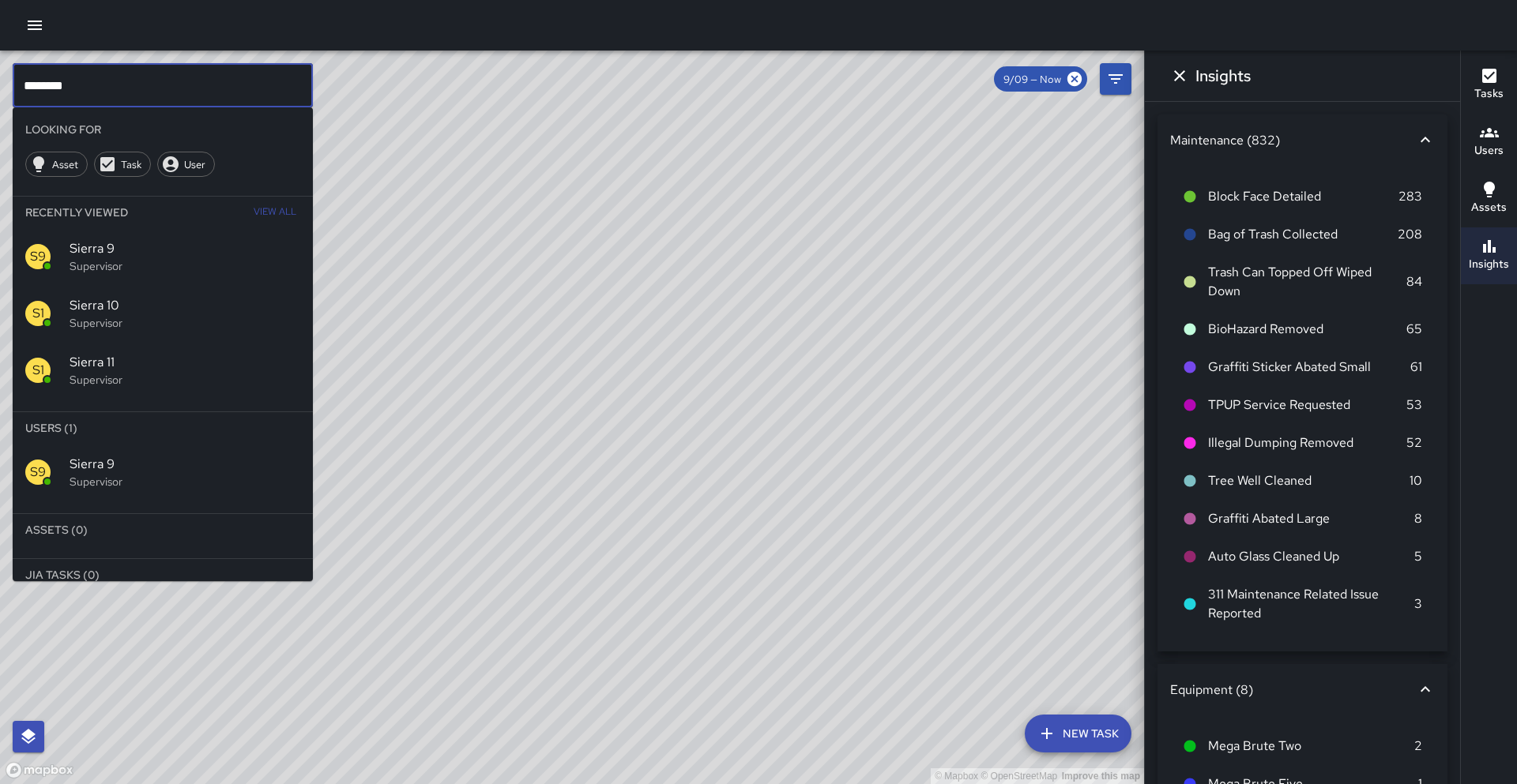
click at [278, 70] on input "********" at bounding box center [163, 85] width 300 height 45
click at [277, 83] on input "********" at bounding box center [163, 85] width 300 height 45
type input "********"
click at [177, 459] on span "Sierra 8" at bounding box center [184, 465] width 231 height 19
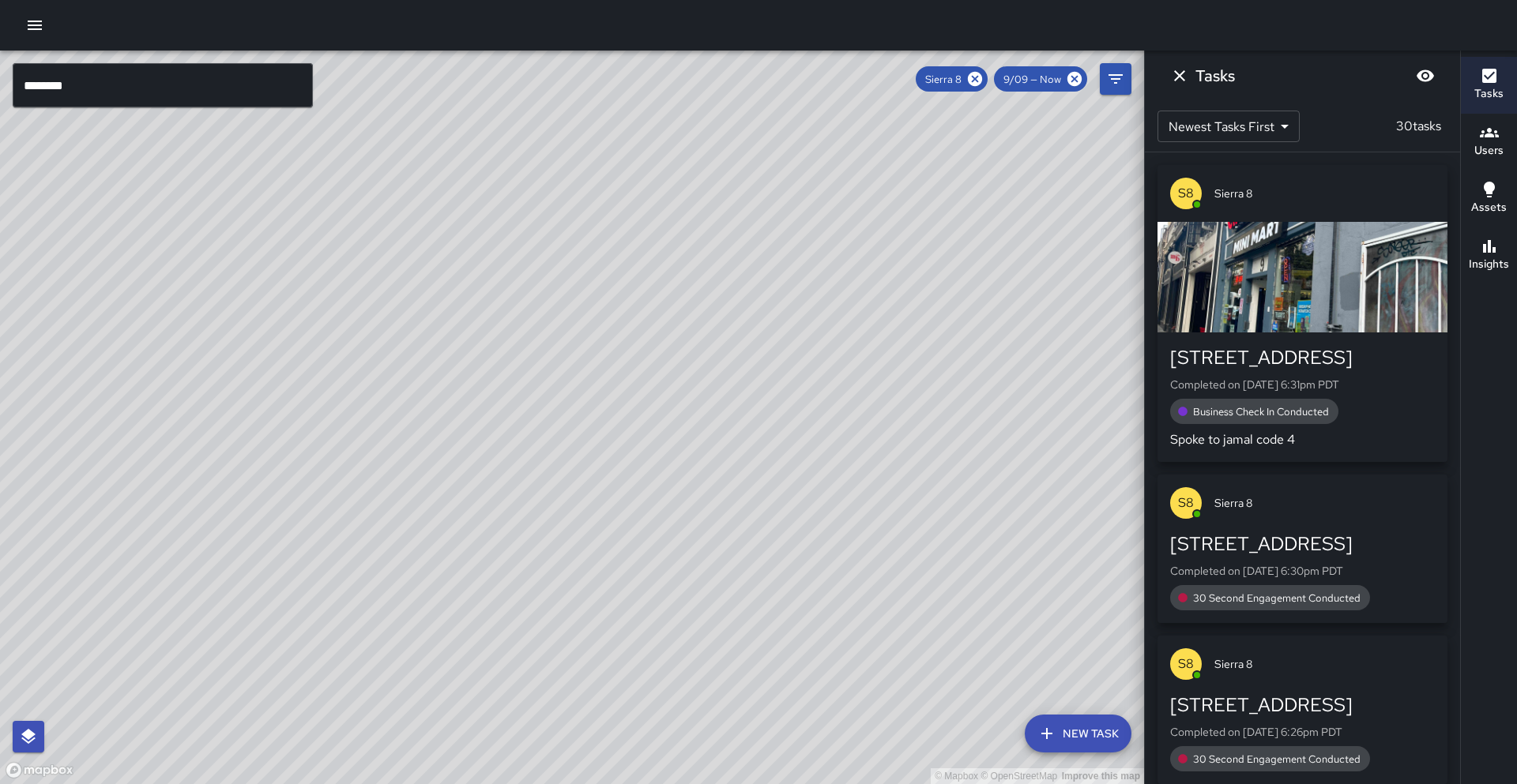
drag, startPoint x: 592, startPoint y: 281, endPoint x: 463, endPoint y: 555, distance: 302.8
click at [451, 573] on div "© Mapbox © OpenStreetMap Improve this map" at bounding box center [572, 417] width 1144 height 734
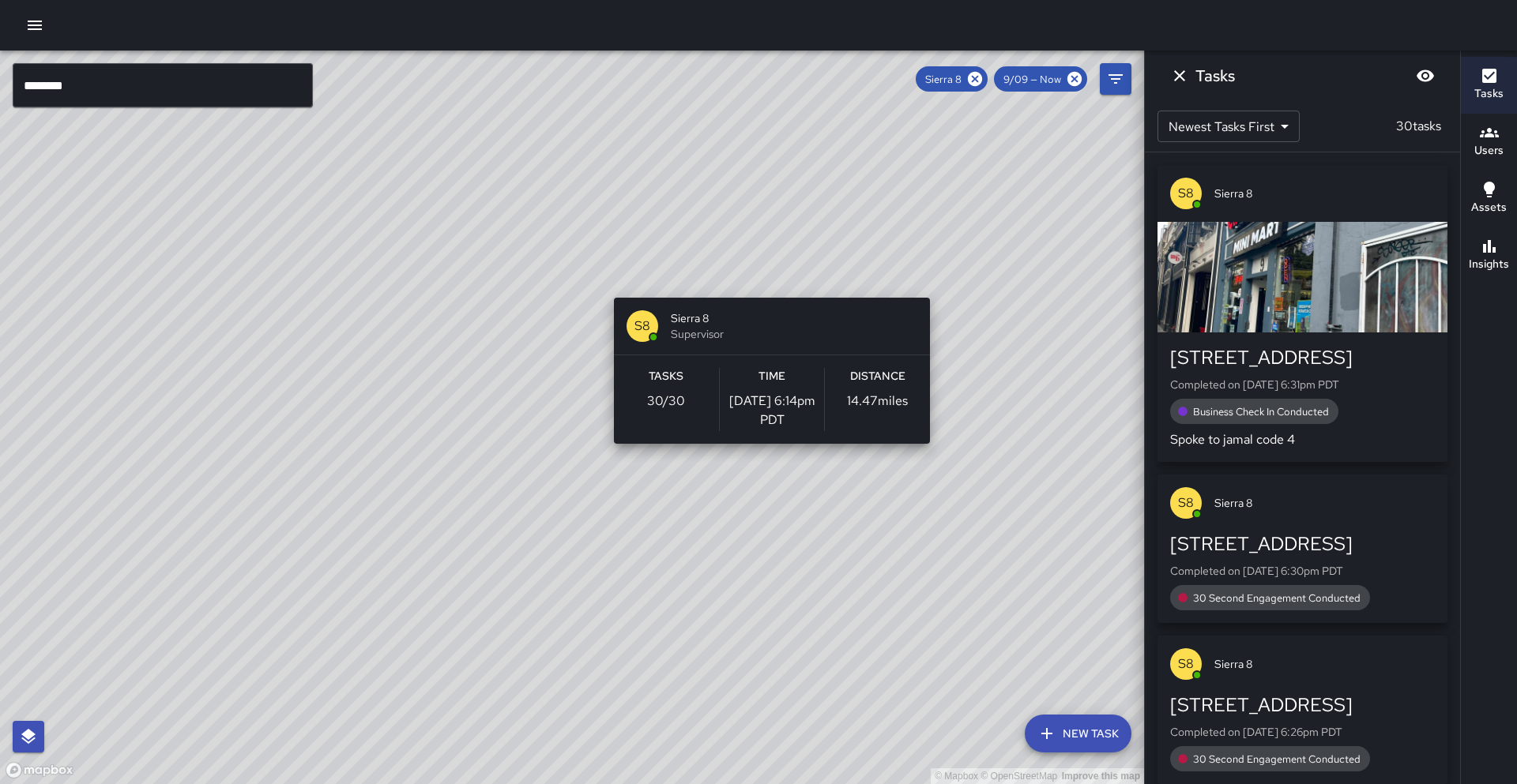
click at [765, 288] on div "© Mapbox © OpenStreetMap Improve this map S8 Sierra 8 Supervisor Tasks 30 / 30 …" at bounding box center [572, 417] width 1144 height 734
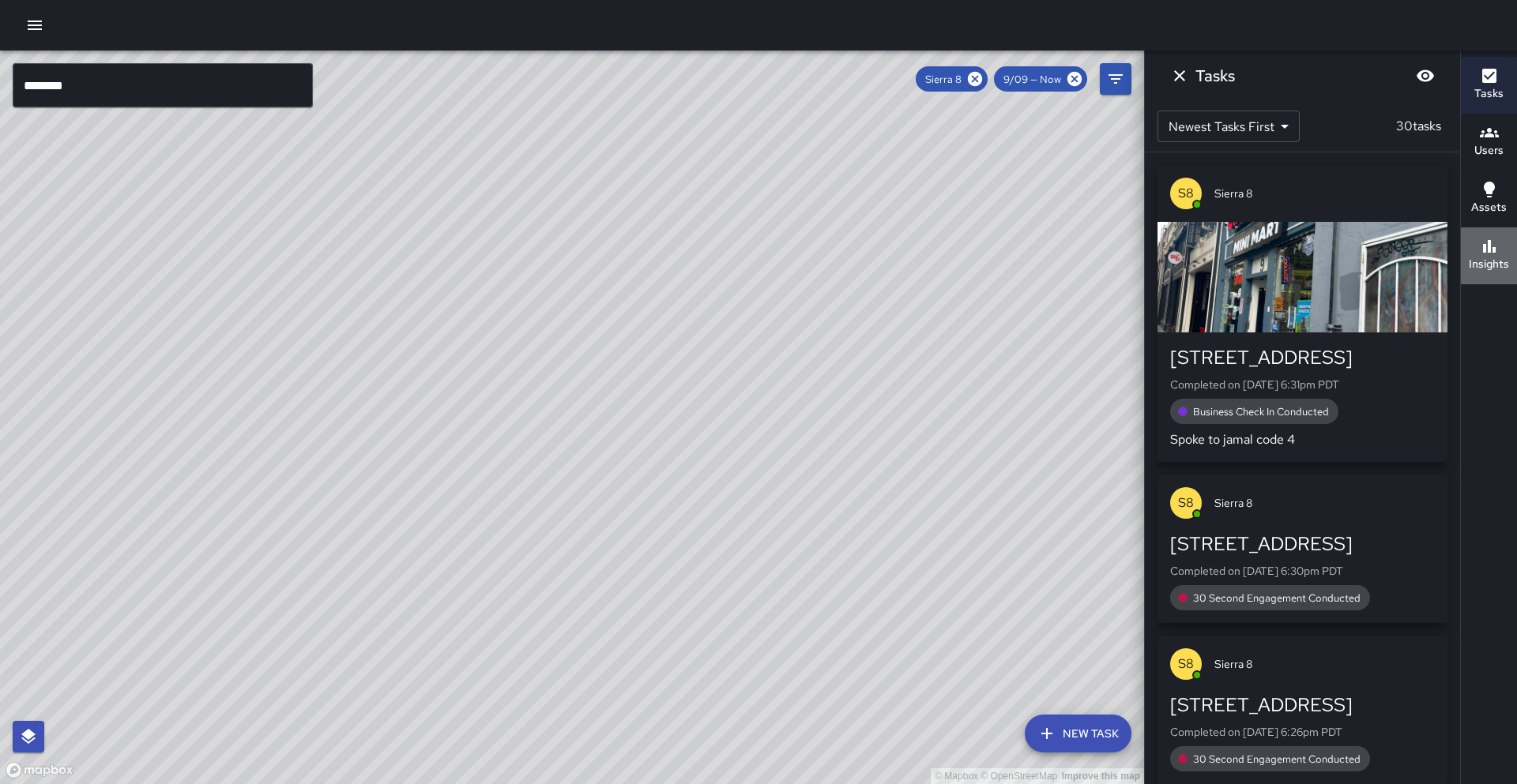
click at [1465, 245] on button "Insights" at bounding box center [1488, 256] width 56 height 57
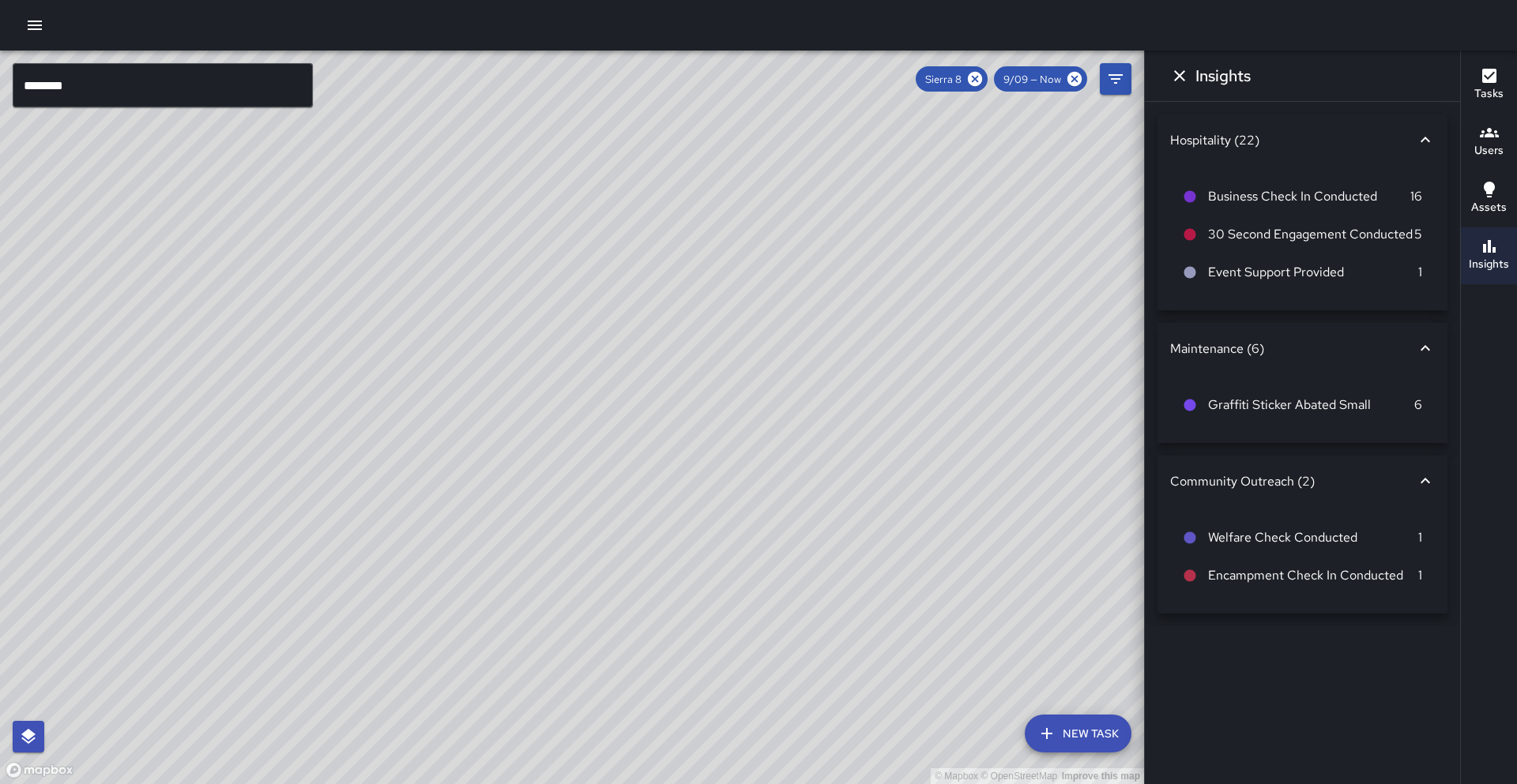
click at [976, 80] on icon at bounding box center [975, 79] width 17 height 17
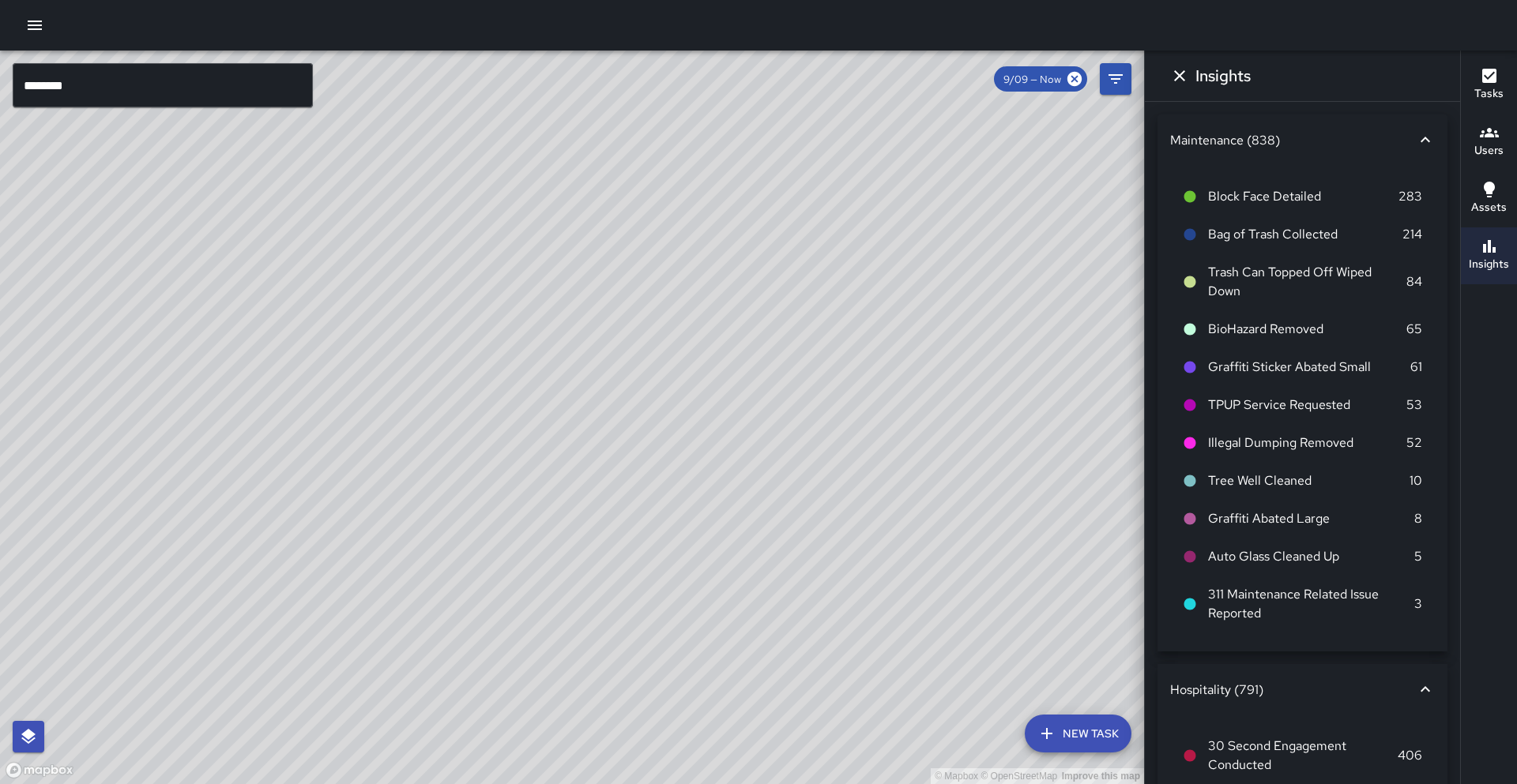
drag, startPoint x: 925, startPoint y: 435, endPoint x: 976, endPoint y: 330, distance: 116.7
click at [1008, 287] on div "© Mapbox © OpenStreetMap Improve this map" at bounding box center [572, 417] width 1144 height 734
drag, startPoint x: 900, startPoint y: 411, endPoint x: 1023, endPoint y: 296, distance: 168.4
click at [1023, 296] on div "© Mapbox © OpenStreetMap Improve this map" at bounding box center [572, 417] width 1144 height 734
drag, startPoint x: 708, startPoint y: 416, endPoint x: 772, endPoint y: 368, distance: 80.0
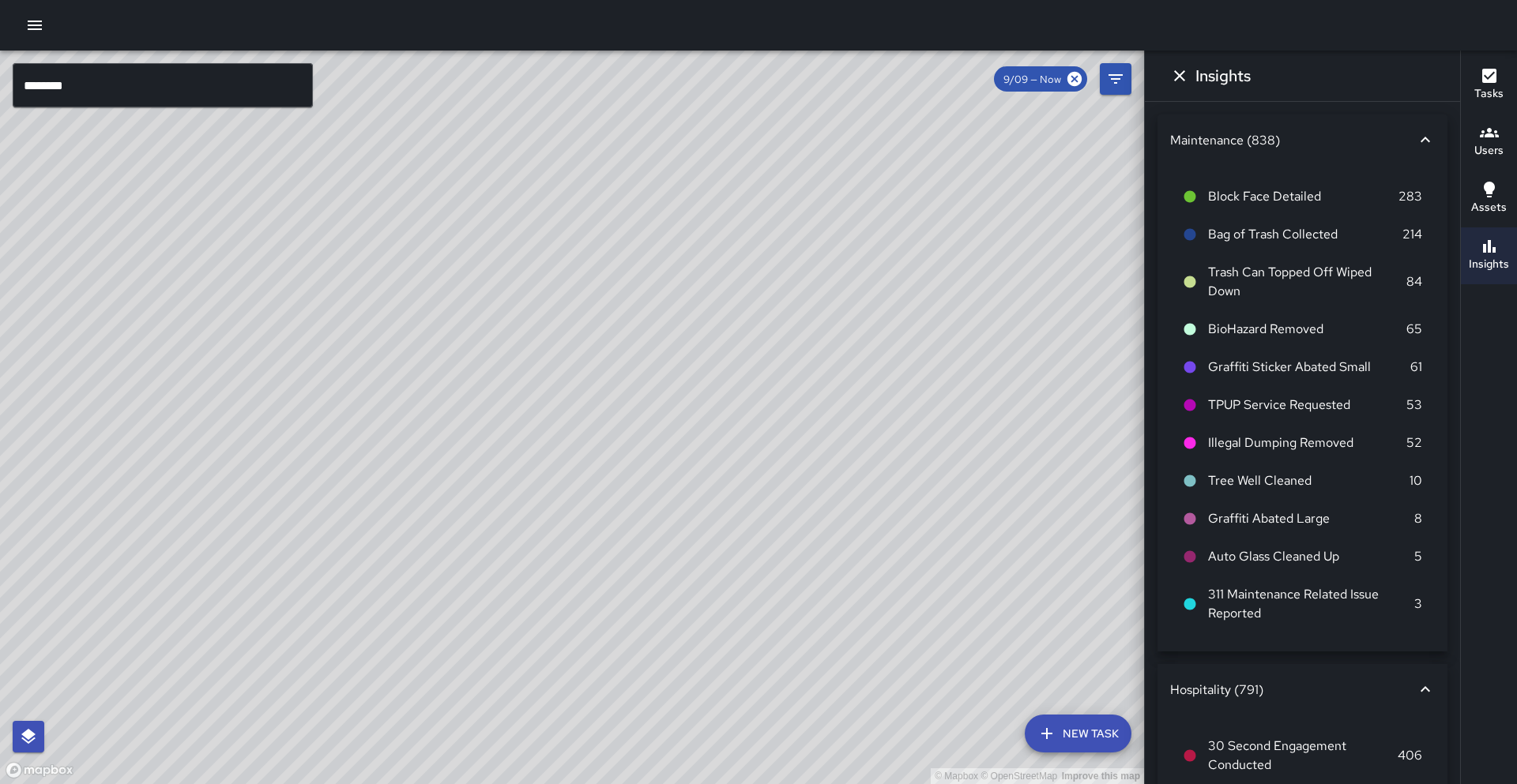
click at [796, 363] on div "© Mapbox © OpenStreetMap Improve this map" at bounding box center [572, 417] width 1144 height 734
drag, startPoint x: 550, startPoint y: 374, endPoint x: 586, endPoint y: 325, distance: 60.8
click at [586, 325] on div "© Mapbox © OpenStreetMap Improve this map" at bounding box center [572, 417] width 1144 height 734
drag, startPoint x: 739, startPoint y: 337, endPoint x: 666, endPoint y: 431, distance: 119.0
click at [667, 431] on div "© Mapbox © OpenStreetMap Improve this map" at bounding box center [572, 417] width 1144 height 734
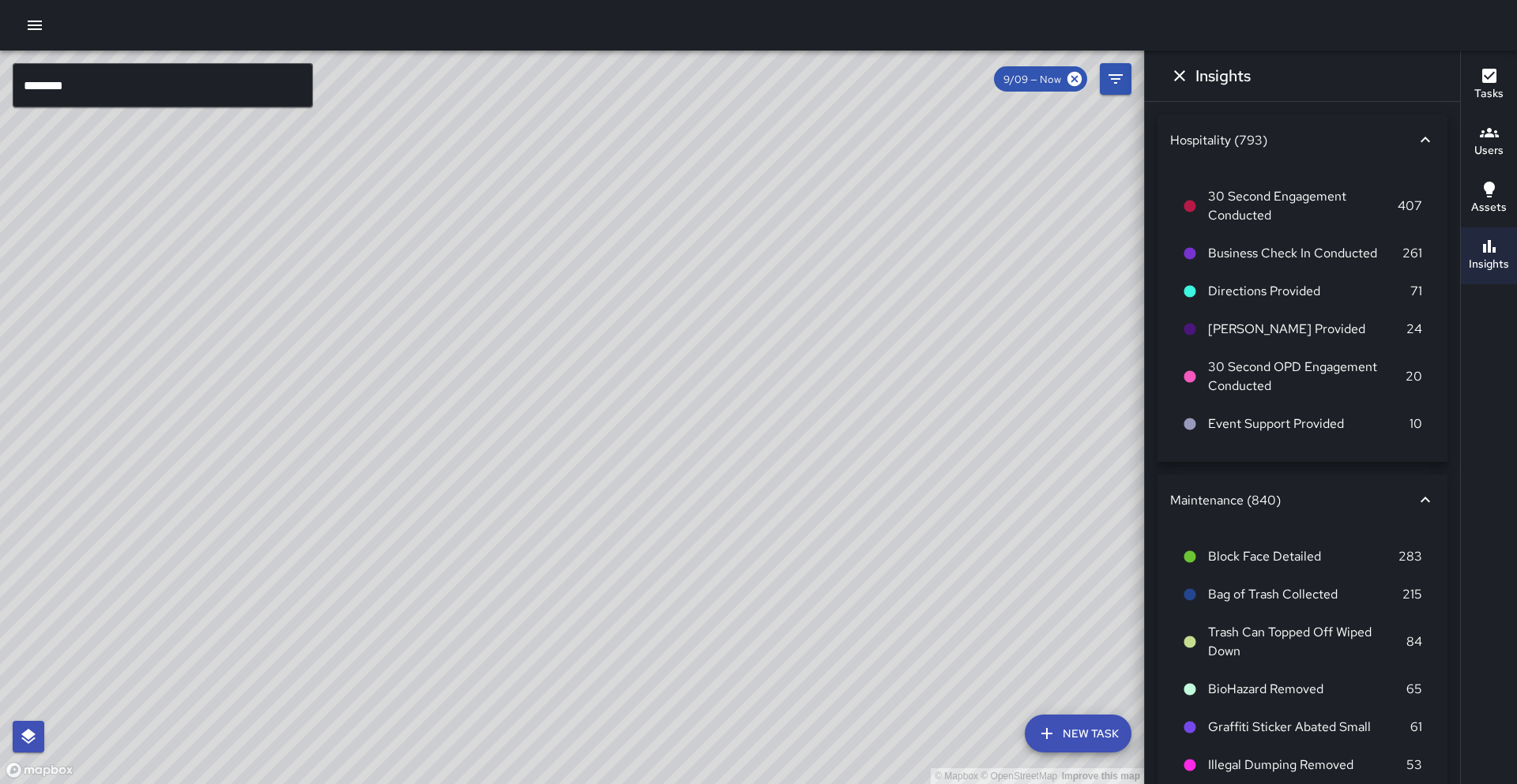
drag, startPoint x: 649, startPoint y: 283, endPoint x: 569, endPoint y: 363, distance: 113.1
click at [569, 363] on div "© Mapbox © OpenStreetMap Improve this map" at bounding box center [572, 417] width 1144 height 734
drag, startPoint x: 606, startPoint y: 328, endPoint x: 550, endPoint y: 421, distance: 108.6
click at [550, 421] on div "© Mapbox © OpenStreetMap Improve this map" at bounding box center [572, 417] width 1144 height 734
drag, startPoint x: 592, startPoint y: 337, endPoint x: 582, endPoint y: 516, distance: 179.3
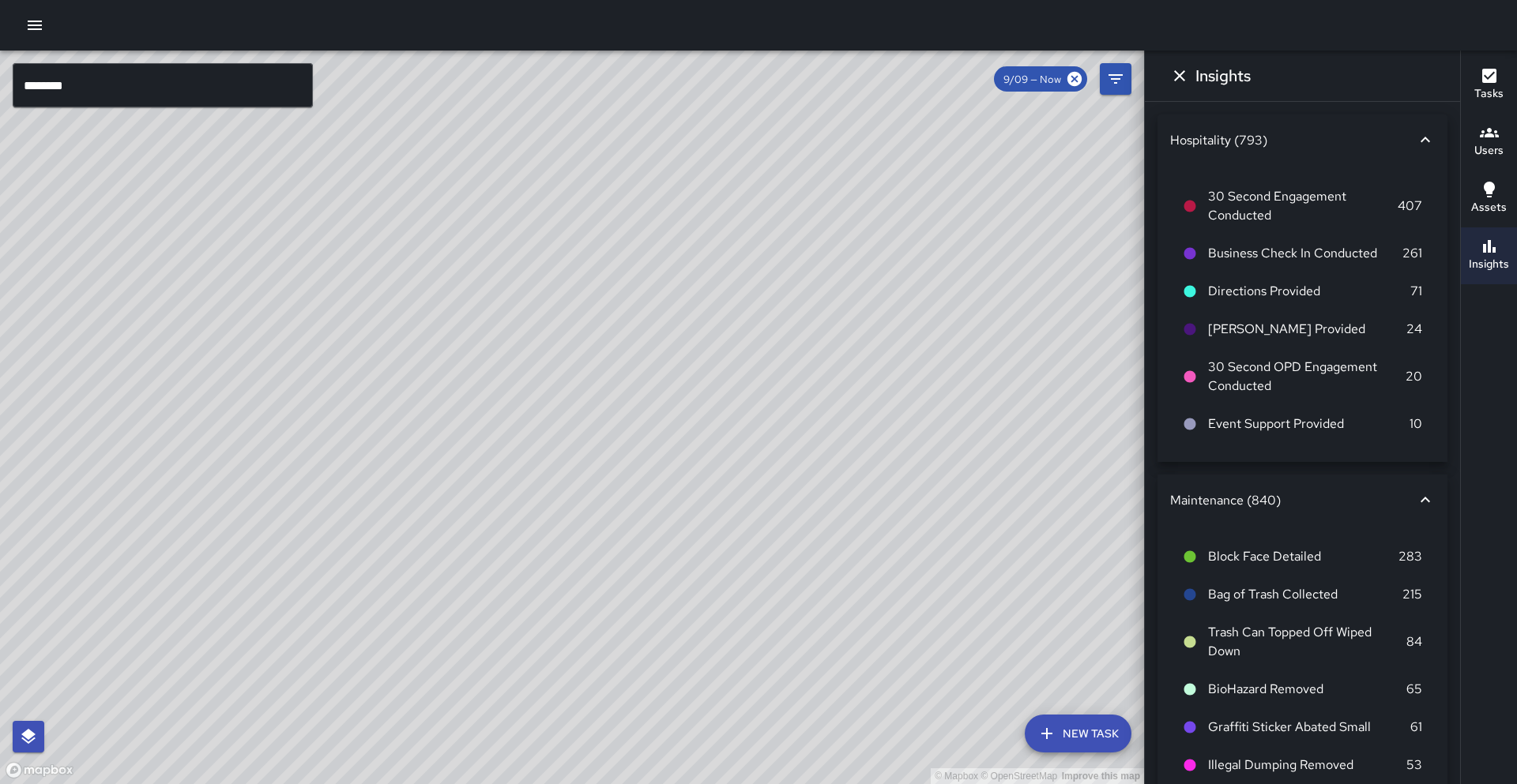
click at [582, 516] on div "© Mapbox © OpenStreetMap Improve this map" at bounding box center [572, 417] width 1144 height 734
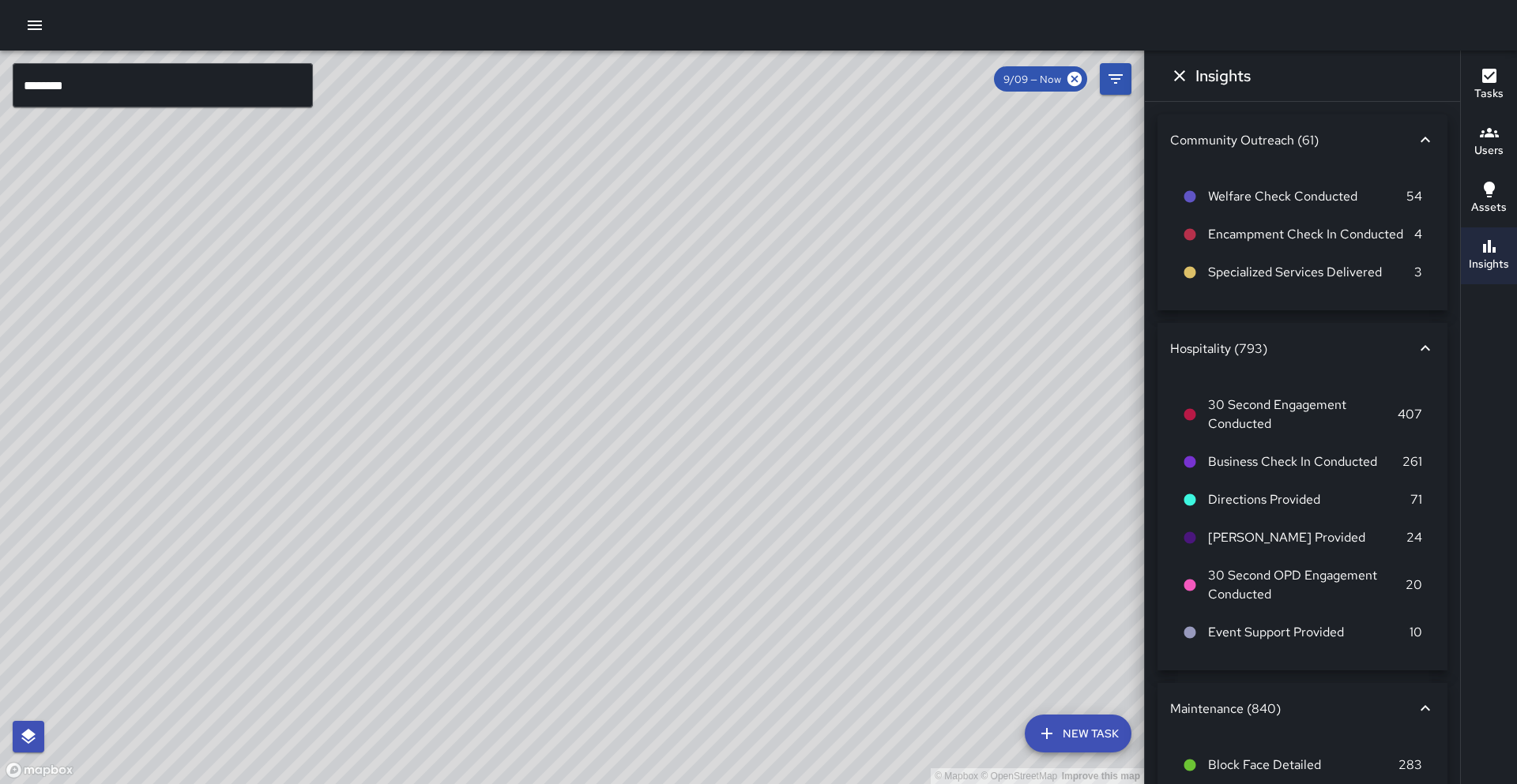
drag, startPoint x: 723, startPoint y: 348, endPoint x: 490, endPoint y: 533, distance: 297.5
click at [490, 533] on div "© Mapbox © OpenStreetMap Improve this map" at bounding box center [572, 417] width 1144 height 734
